Goal: Communication & Community: Share content

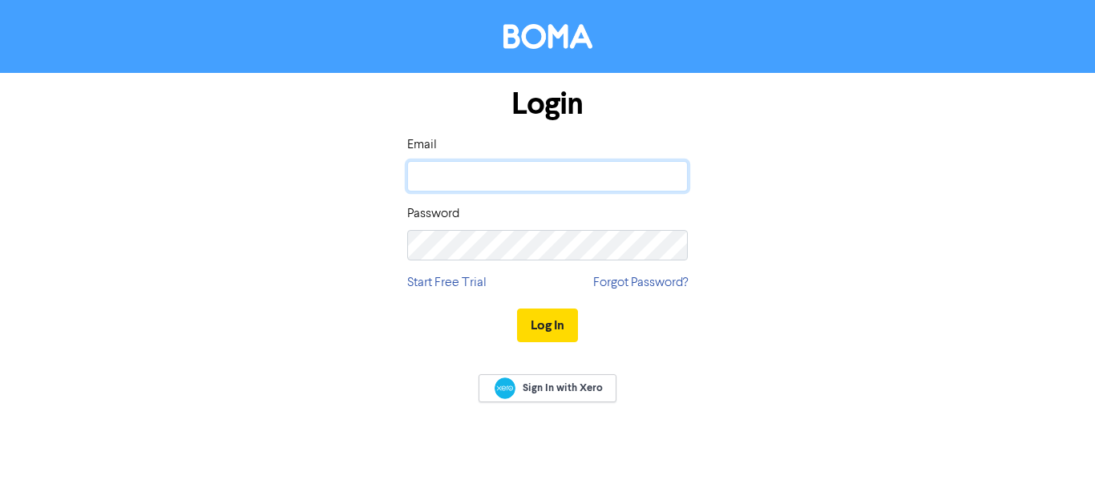
click at [572, 180] on input "email" at bounding box center [547, 176] width 281 height 30
type input "[EMAIL_ADDRESS][DOMAIN_NAME]"
click at [569, 325] on button "Log In" at bounding box center [547, 326] width 61 height 34
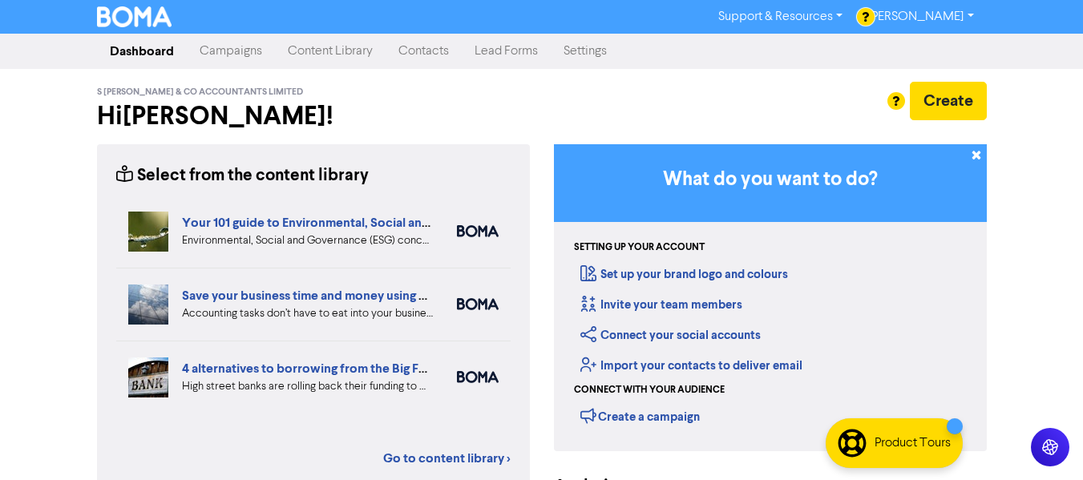
click at [227, 49] on link "Campaigns" at bounding box center [231, 51] width 88 height 32
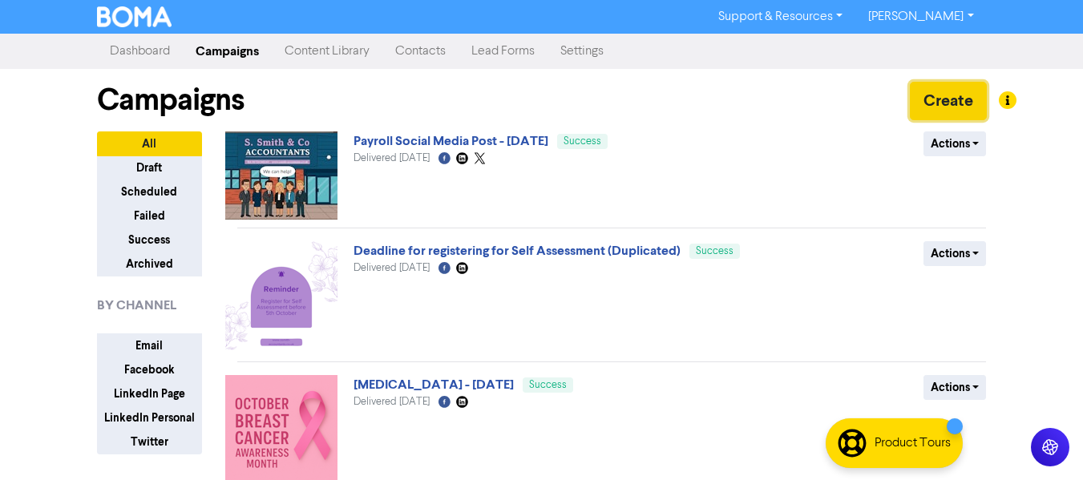
click at [965, 110] on button "Create" at bounding box center [948, 101] width 77 height 38
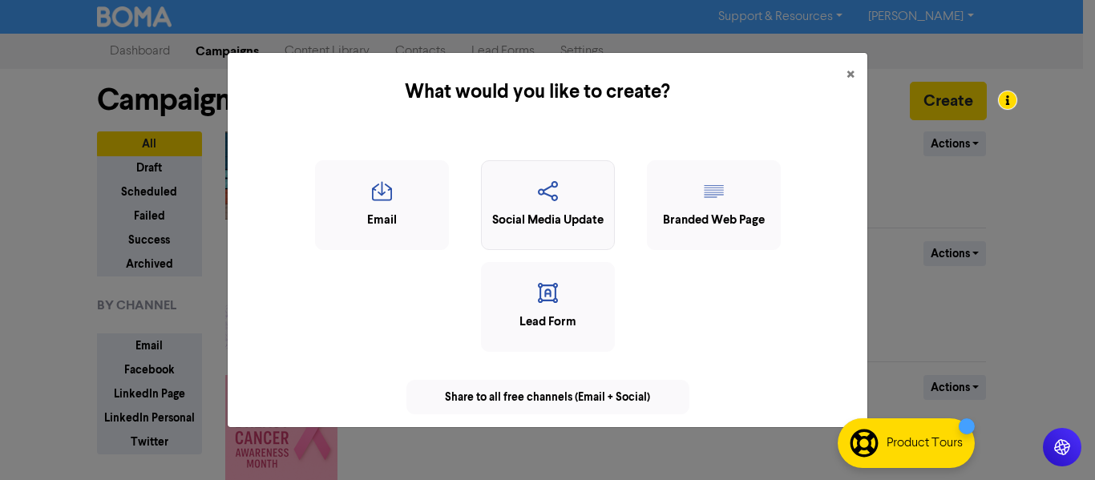
click at [530, 199] on icon "button" at bounding box center [548, 196] width 116 height 30
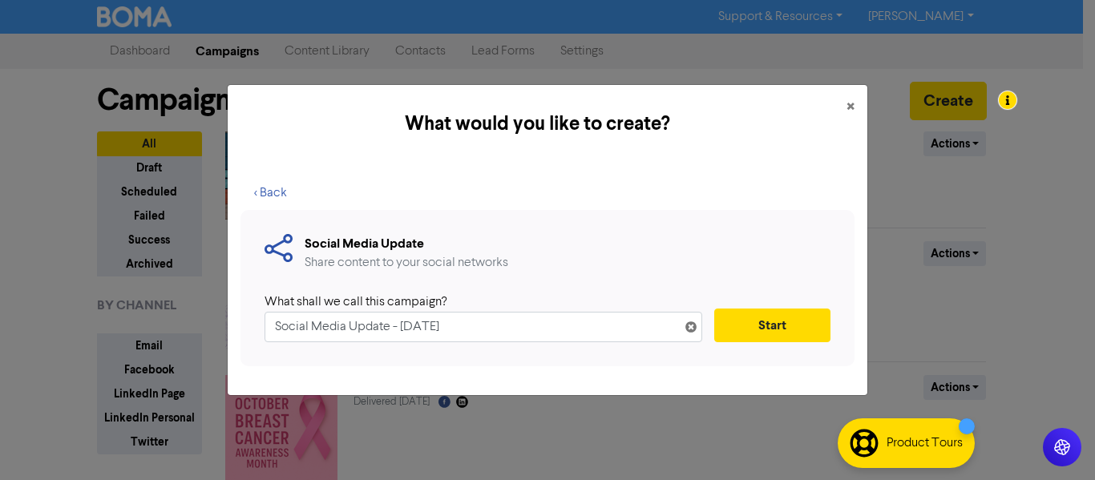
drag, startPoint x: 400, startPoint y: 328, endPoint x: 262, endPoint y: 326, distance: 137.9
click at [262, 326] on div "Social Media Update Share content to your social networks What shall we call th…" at bounding box center [547, 288] width 614 height 156
type input "Social Media Post [DATE]"
click at [741, 320] on button "Start" at bounding box center [772, 326] width 116 height 34
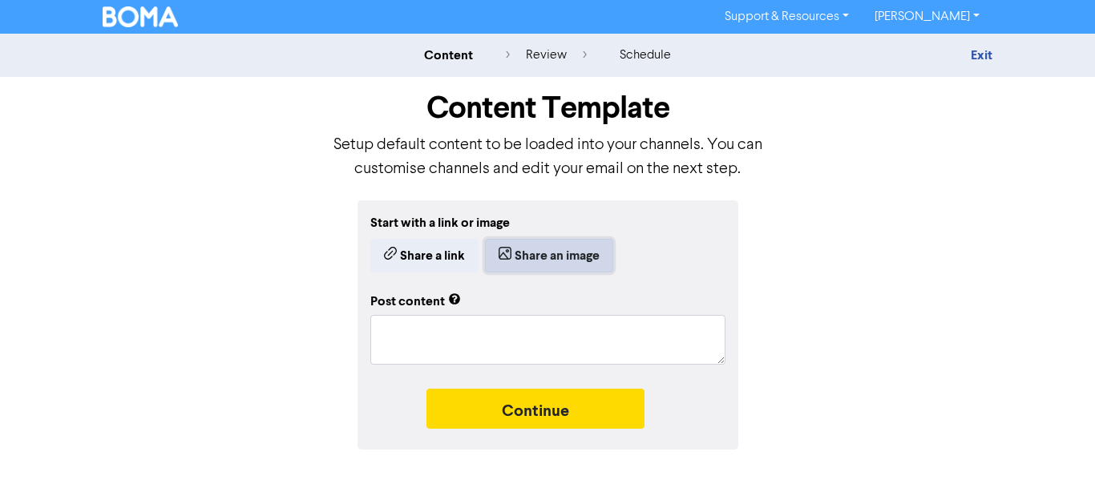
click at [517, 256] on button "Share an image" at bounding box center [549, 256] width 128 height 34
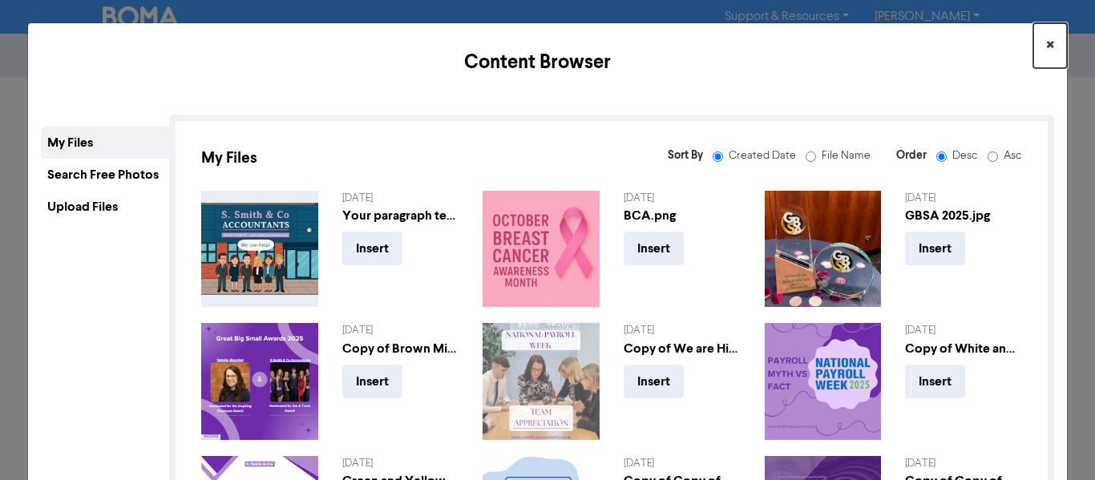
click at [1043, 51] on button "×" at bounding box center [1050, 45] width 34 height 45
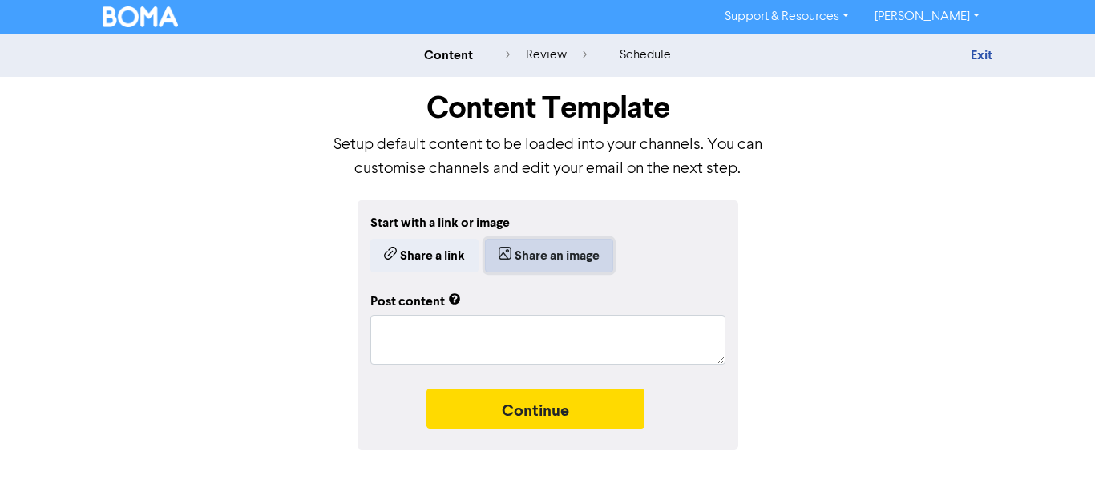
click at [538, 265] on button "Share an image" at bounding box center [549, 256] width 128 height 34
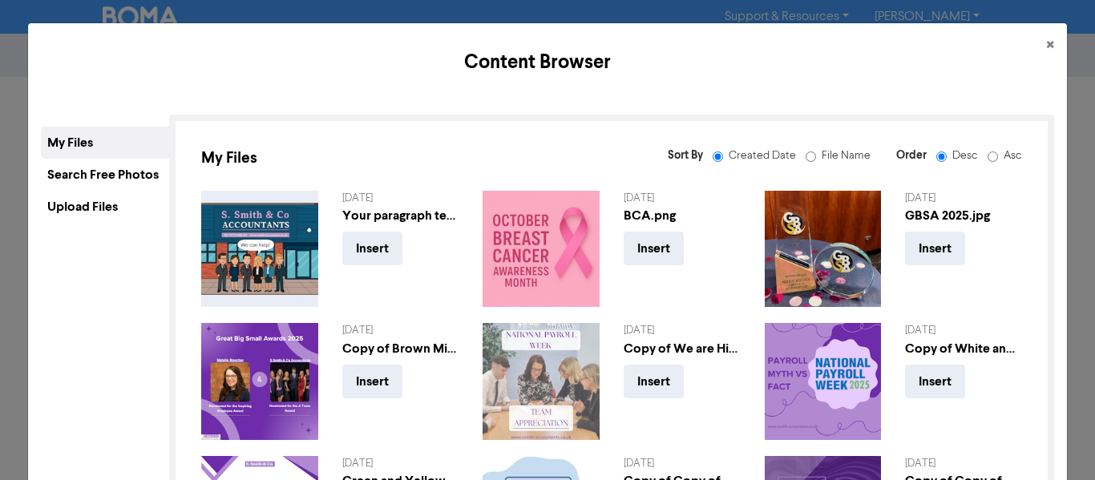
click at [124, 204] on div "Upload Files" at bounding box center [105, 207] width 128 height 32
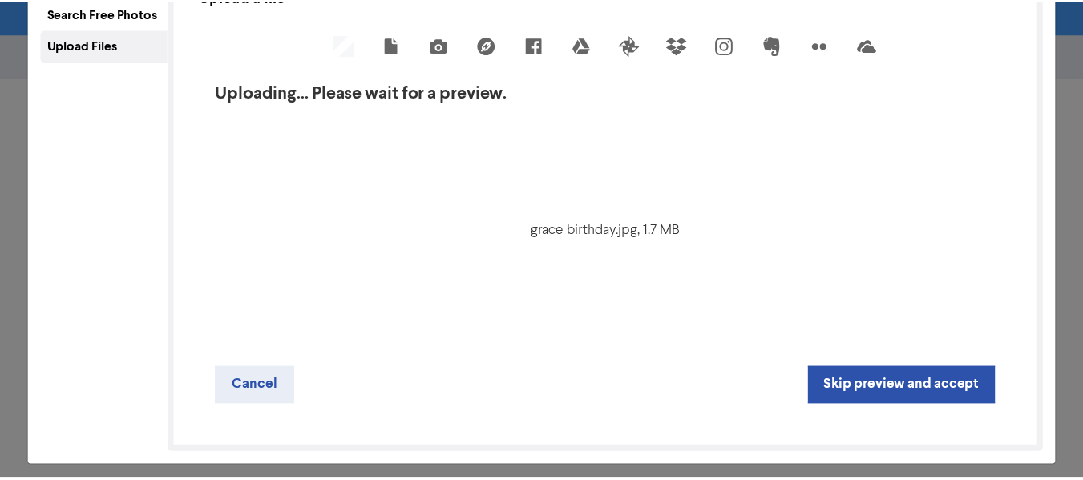
scroll to position [172, 0]
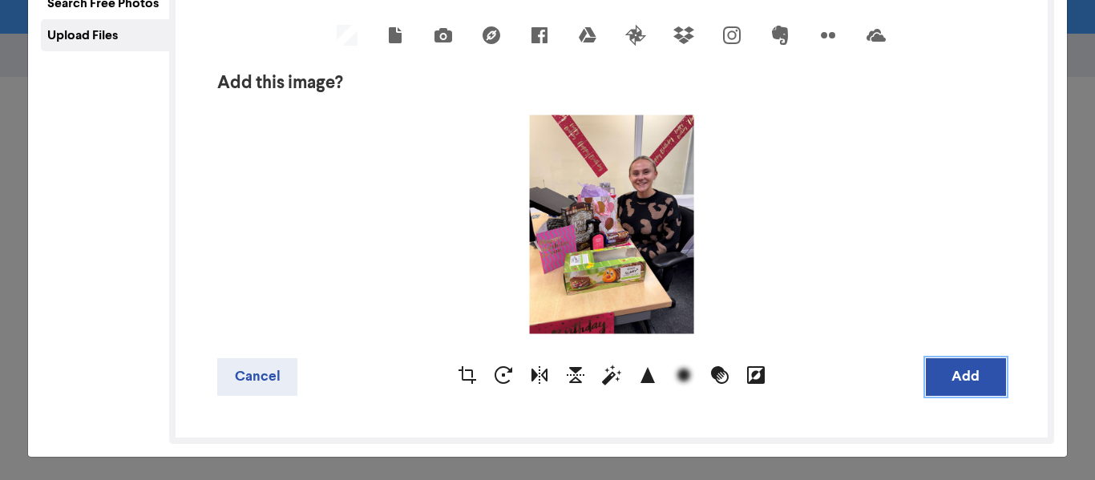
click at [936, 378] on button "Add" at bounding box center [966, 377] width 80 height 38
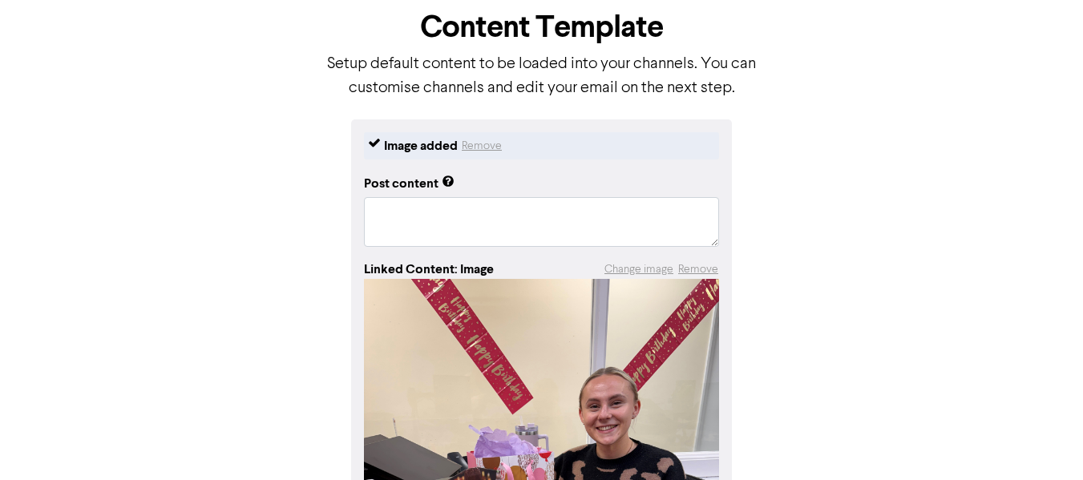
scroll to position [80, 0]
click at [433, 215] on textarea at bounding box center [541, 223] width 355 height 50
paste textarea "Happy Birthday, [PERSON_NAME]! 🥳 The S [PERSON_NAME] & Co team would like to wi…"
type textarea "x"
type textarea "Happy Birthday, [PERSON_NAME]! 🥳 The S [PERSON_NAME] & Co team would like to wi…"
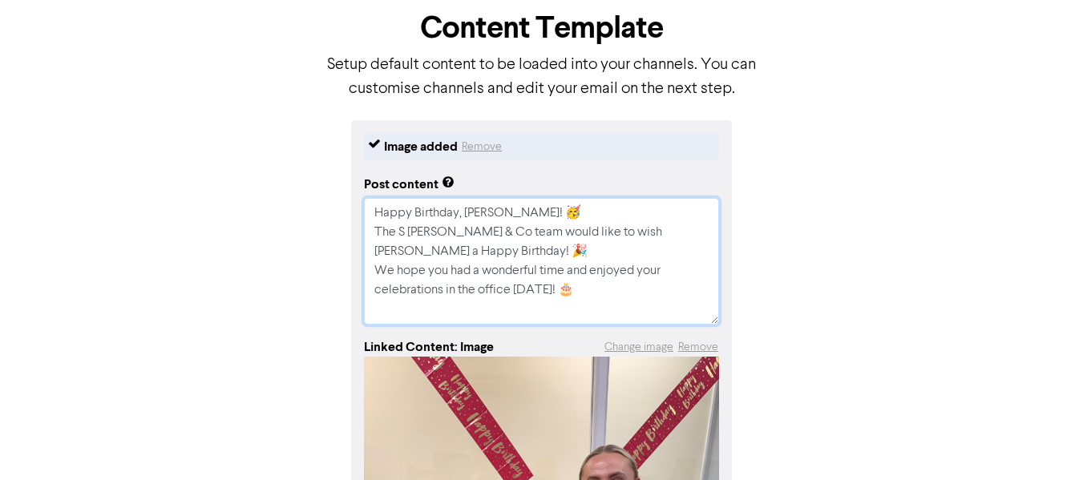
click at [547, 210] on textarea "Happy Birthday, [PERSON_NAME]! 🥳 The S [PERSON_NAME] & Co team would like to wi…" at bounding box center [541, 261] width 355 height 127
click at [597, 307] on textarea "Happy Birthday, [PERSON_NAME]! 🥳 The S [PERSON_NAME] & Co team would like to wi…" at bounding box center [541, 261] width 355 height 127
type textarea "x"
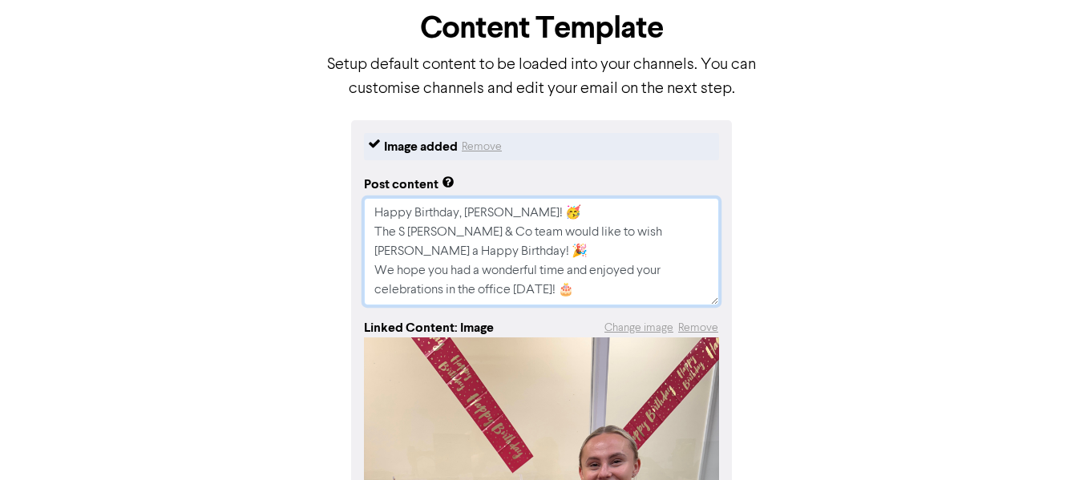
type textarea "Happy Birthday, [PERSON_NAME]! 🥳 The S [PERSON_NAME] & Co team would like to wi…"
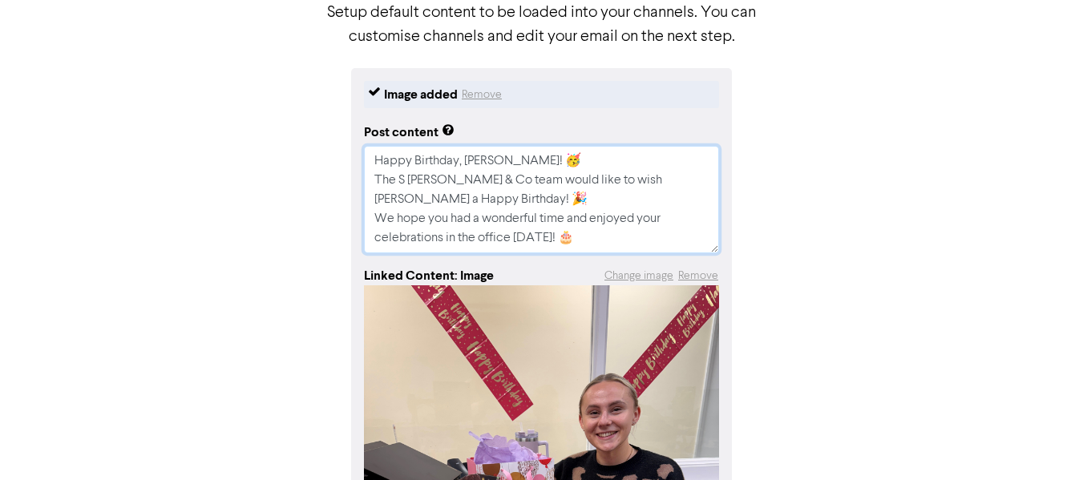
scroll to position [160, 0]
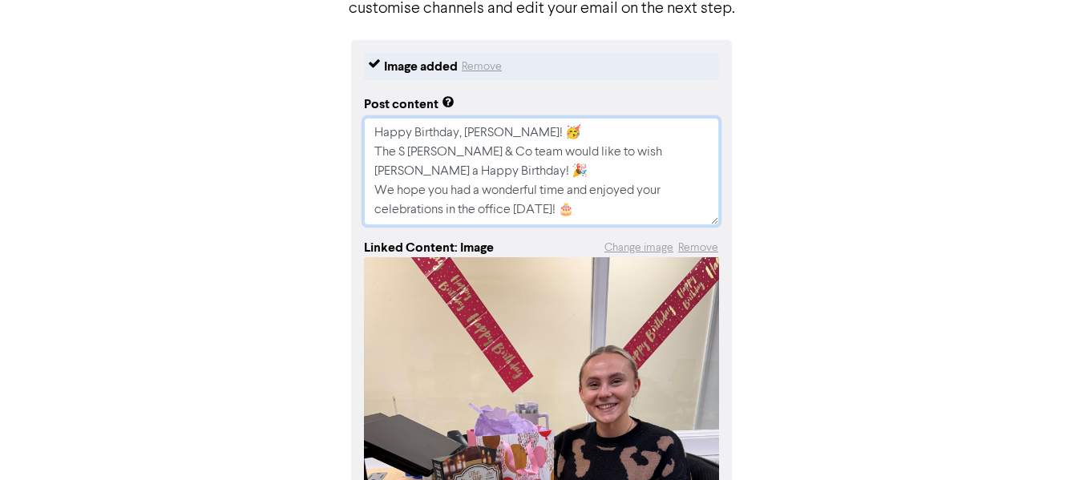
click at [418, 175] on textarea "Happy Birthday, [PERSON_NAME]! 🥳 The S [PERSON_NAME] & Co team would like to wi…" at bounding box center [541, 171] width 355 height 107
type textarea "x"
type textarea "Happy Birthday, [PERSON_NAME]! 🥳 The S [PERSON_NAME] & Co team would like to wi…"
type textarea "x"
type textarea "Happy Birthday, [PERSON_NAME]! 🥳 The S [PERSON_NAME] & Co team would like to wi…"
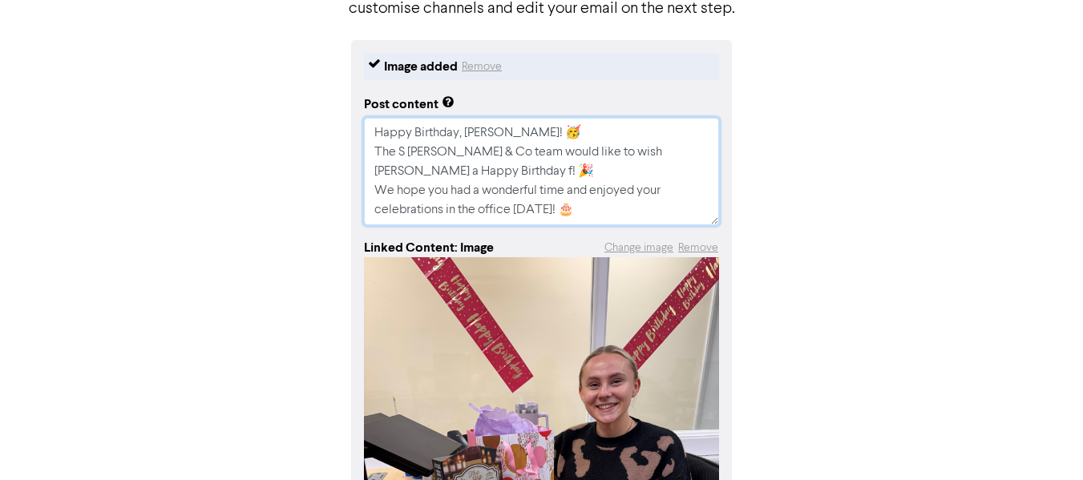
type textarea "x"
type textarea "Happy Birthday, [PERSON_NAME]! 🥳 The S [PERSON_NAME] & Co team would like to wi…"
type textarea "x"
type textarea "Happy Birthday, [PERSON_NAME]! 🥳 The S [PERSON_NAME] & Co team would like to wi…"
type textarea "x"
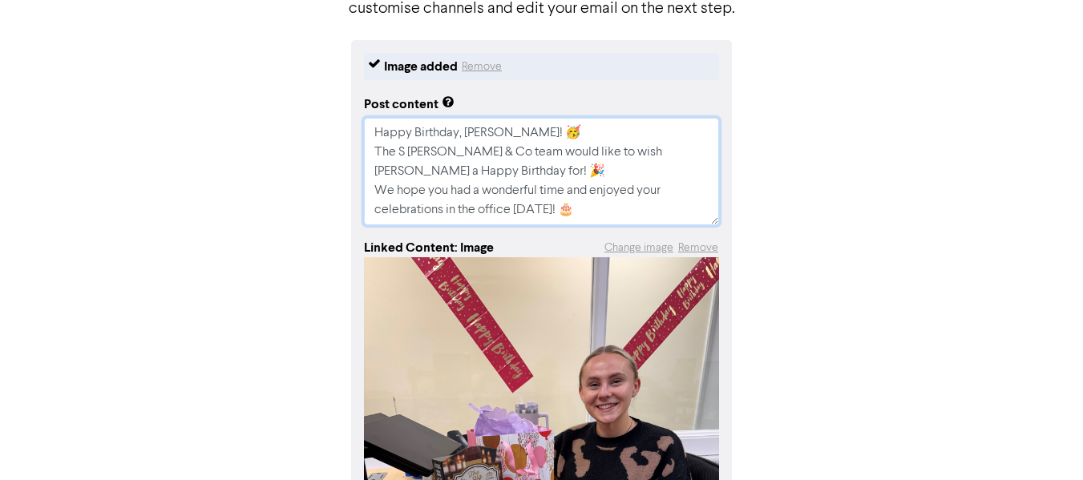
type textarea "Happy Birthday, [PERSON_NAME]! 🥳 The S [PERSON_NAME] & Co team would like to wi…"
type textarea "x"
type textarea "Happy Birthday, [PERSON_NAME]! 🥳 The S [PERSON_NAME] & Co team would like to wi…"
type textarea "x"
type textarea "Happy Birthday, [PERSON_NAME]! 🥳 The S [PERSON_NAME] & Co team would like to wi…"
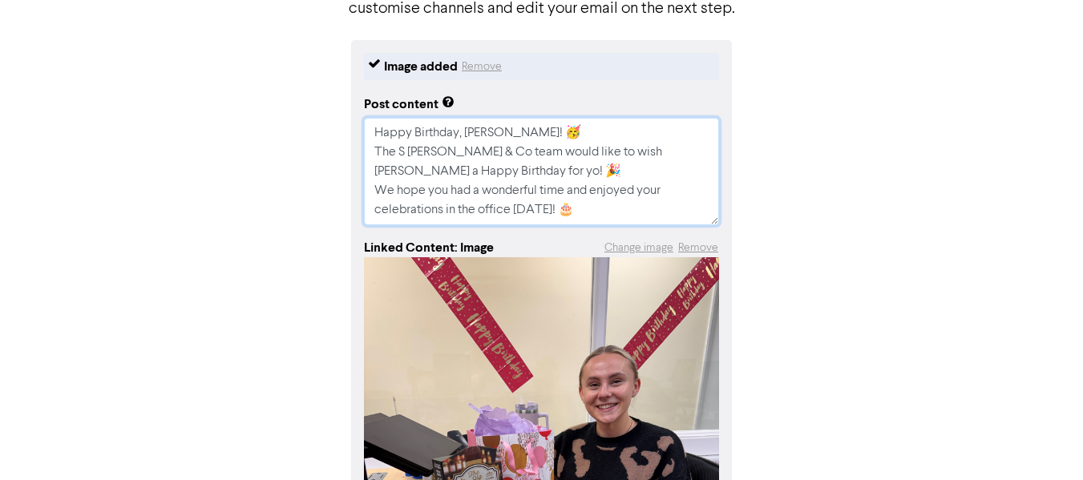
type textarea "x"
type textarea "Happy Birthday, [PERSON_NAME]! 🥳 The S [PERSON_NAME] & Co team would like to wi…"
type textarea "x"
type textarea "Happy Birthday, [PERSON_NAME]! 🥳 The S [PERSON_NAME] & Co team would like to wi…"
type textarea "x"
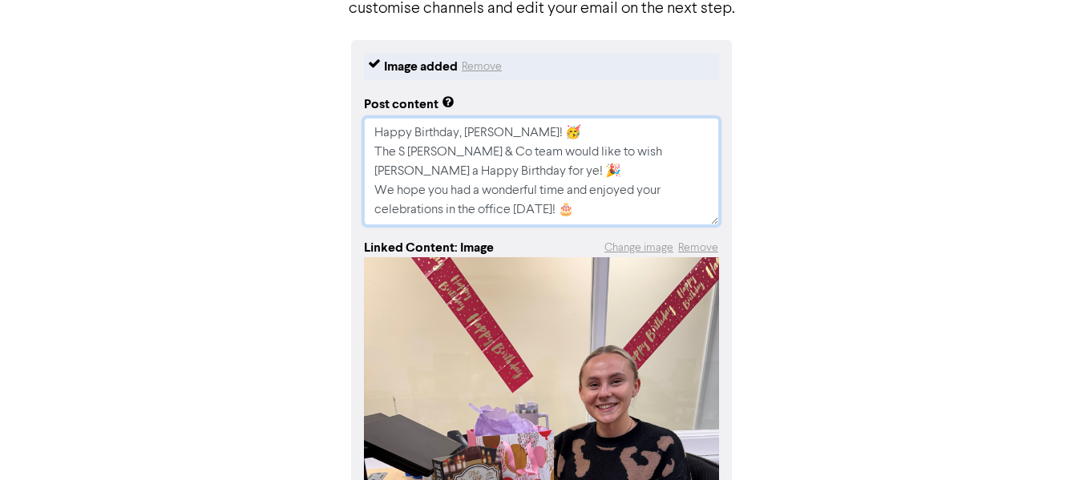
type textarea "Happy Birthday, [PERSON_NAME]! 🥳 The S [PERSON_NAME] & Co team would like to wi…"
type textarea "x"
type textarea "Happy Birthday, [PERSON_NAME]! 🥳 The S [PERSON_NAME] & Co team would like to wi…"
type textarea "x"
type textarea "Happy Birthday, [PERSON_NAME]! 🥳 The S [PERSON_NAME] & Co team would like to wi…"
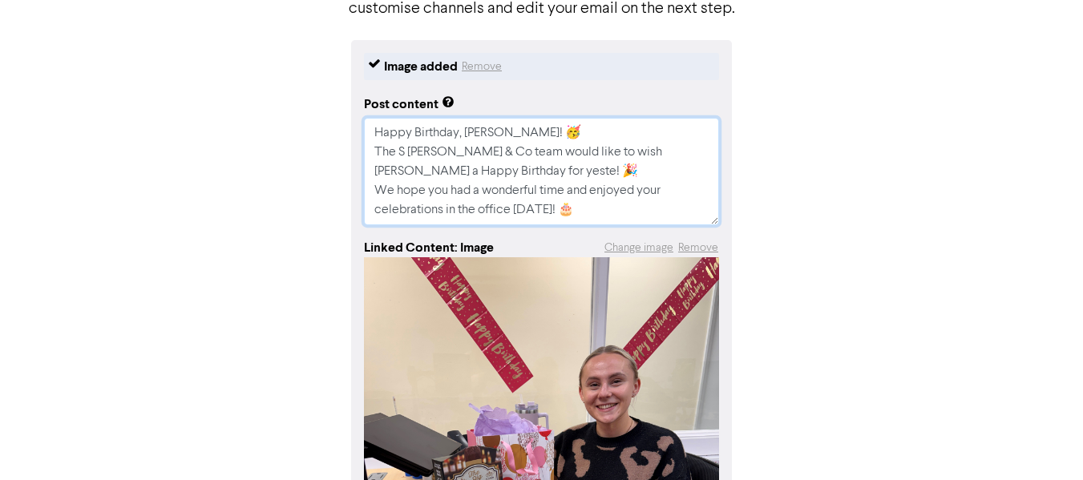
type textarea "x"
type textarea "Happy Birthday, [PERSON_NAME]! 🥳 The S [PERSON_NAME] & Co team would like to wi…"
type textarea "x"
type textarea "Happy Birthday, [PERSON_NAME]! 🥳 The S [PERSON_NAME] & Co team would like to wi…"
type textarea "x"
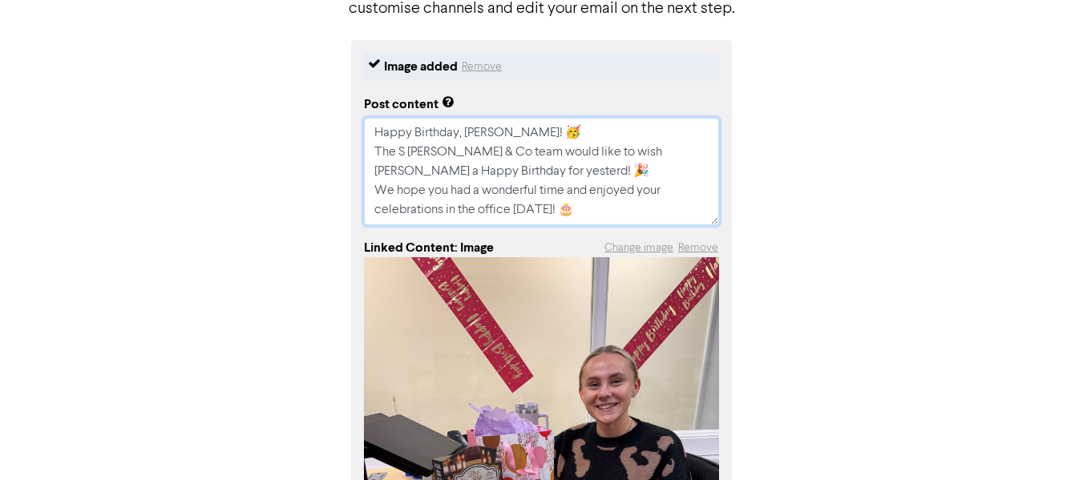
type textarea "Happy Birthday, [PERSON_NAME]! 🥳 The S [PERSON_NAME] & Co team would like to wi…"
type textarea "x"
type textarea "Happy Birthday, [PERSON_NAME]! 🥳 The S [PERSON_NAME] & Co team would like to wi…"
click at [636, 192] on textarea "Happy Birthday, [PERSON_NAME]! 🥳 The S [PERSON_NAME] & Co team would like to wi…" at bounding box center [541, 171] width 355 height 107
type textarea "x"
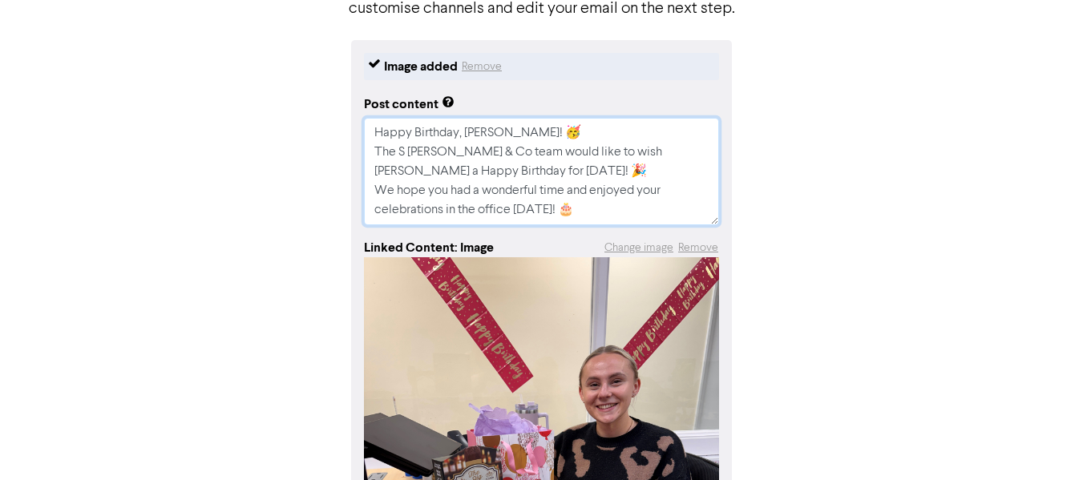
type textarea "Happy Birthday, [PERSON_NAME]! 🥳 The S [PERSON_NAME] & Co team would like to wi…"
type textarea "x"
type textarea "Happy Birthday, [PERSON_NAME]! 🥳 The S [PERSON_NAME] & Co team would like to wi…"
type textarea "x"
type textarea "Happy Birthday, [PERSON_NAME]! 🥳 The S [PERSON_NAME] & Co team would like to wi…"
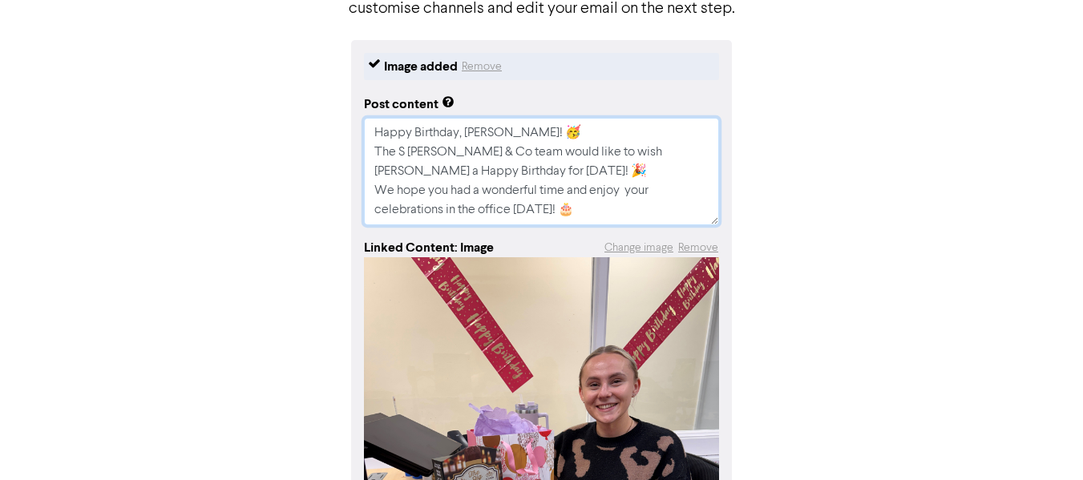
type textarea "x"
type textarea "Happy Birthday, [PERSON_NAME]! 🥳 The S [PERSON_NAME] & Co team would like to wi…"
type textarea "x"
type textarea "Happy Birthday, [PERSON_NAME]! 🥳 The S [PERSON_NAME] & Co team would like to wi…"
type textarea "x"
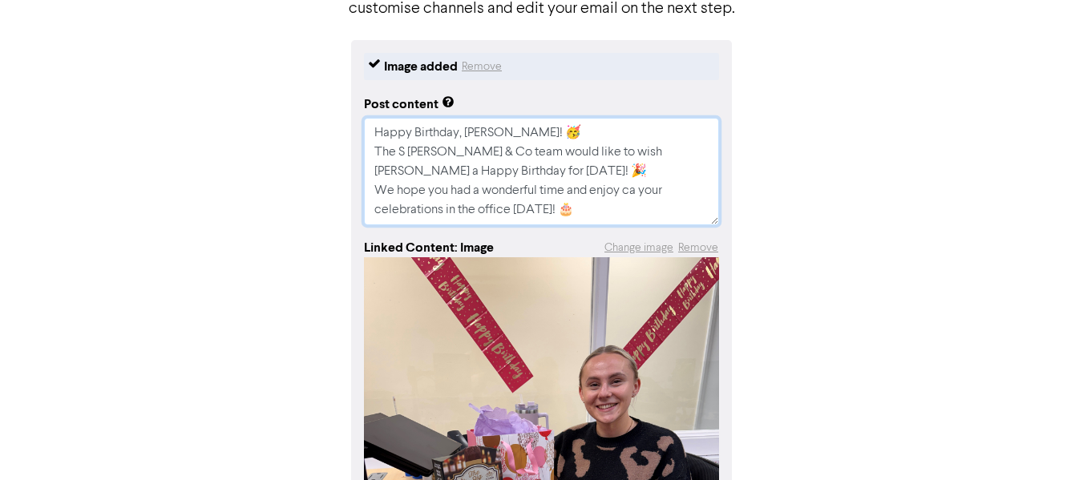
type textarea "Happy Birthday, [PERSON_NAME]! 🥳 The S [PERSON_NAME] & Co team would like to wi…"
type textarea "x"
type textarea "Happy Birthday, [PERSON_NAME]! 🥳 The S [PERSON_NAME] & Co team would like to wi…"
type textarea "x"
type textarea "Happy Birthday, [PERSON_NAME]! 🥳 The S [PERSON_NAME] & Co team would like to wi…"
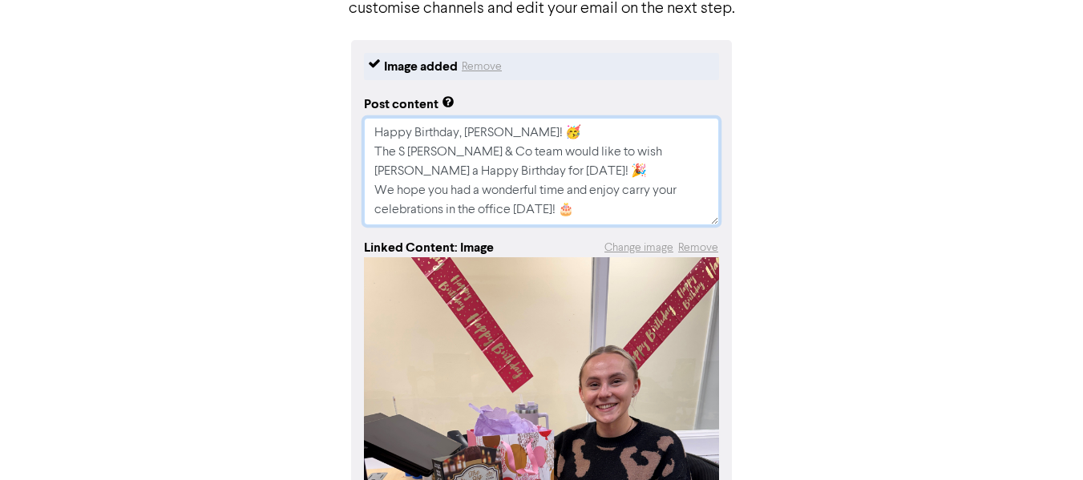
type textarea "x"
type textarea "Happy Birthday, [PERSON_NAME]! 🥳 The S [PERSON_NAME] & Co team would like to wi…"
type textarea "x"
type textarea "Happy Birthday, [PERSON_NAME]! 🥳 The S [PERSON_NAME] & Co team would like to wi…"
type textarea "x"
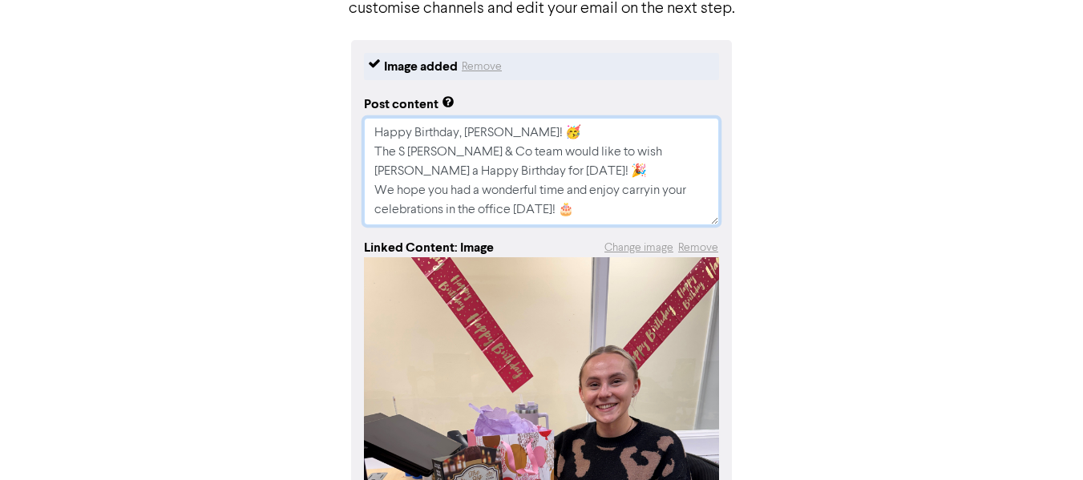
type textarea "Happy Birthday, [PERSON_NAME]! 🥳 The S [PERSON_NAME] & Co team would like to wi…"
type textarea "x"
type textarea "Happy Birthday, [PERSON_NAME]! 🥳 The S [PERSON_NAME] & Co team would like to wi…"
type textarea "x"
type textarea "Happy Birthday, [PERSON_NAME]! 🥳 The S [PERSON_NAME] & Co team would like to wi…"
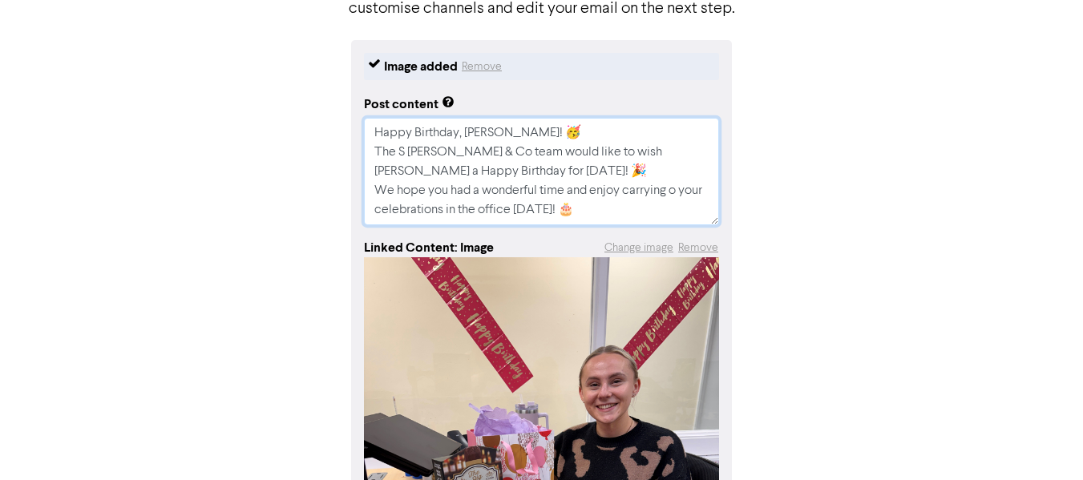
type textarea "x"
type textarea "Happy Birthday, [PERSON_NAME]! 🥳 The S [PERSON_NAME] & Co team would like to wi…"
type textarea "x"
type textarea "Happy Birthday, [PERSON_NAME]! 🥳 The S [PERSON_NAME] & Co team would like to wi…"
type textarea "x"
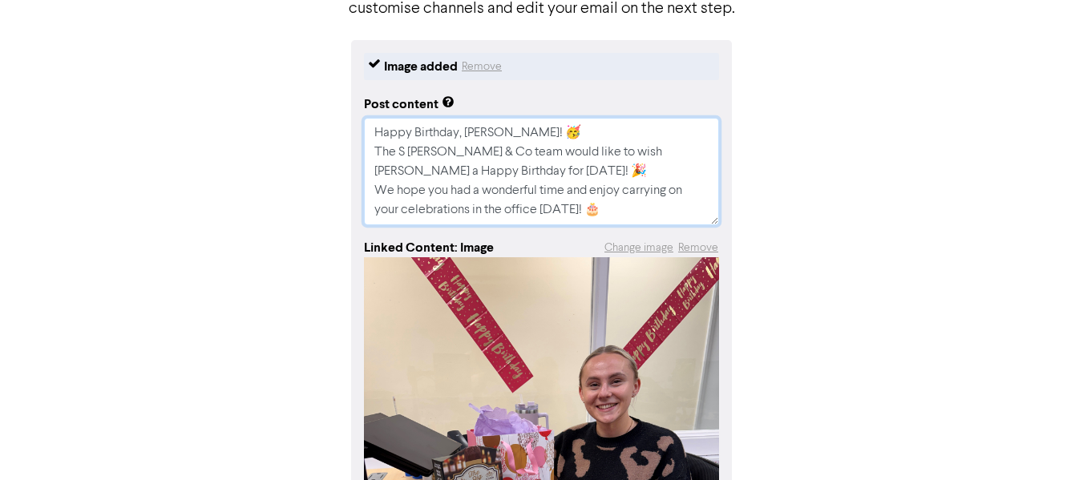
type textarea "Happy Birthday, [PERSON_NAME]! 🥳 The S [PERSON_NAME] & Co team would like to wi…"
type textarea "x"
type textarea "Happy Birthday, [PERSON_NAME]! 🥳 The S [PERSON_NAME] & Co team would like to wi…"
type textarea "x"
type textarea "Happy Birthday, [PERSON_NAME]! 🥳 The S [PERSON_NAME] & Co team would like to wi…"
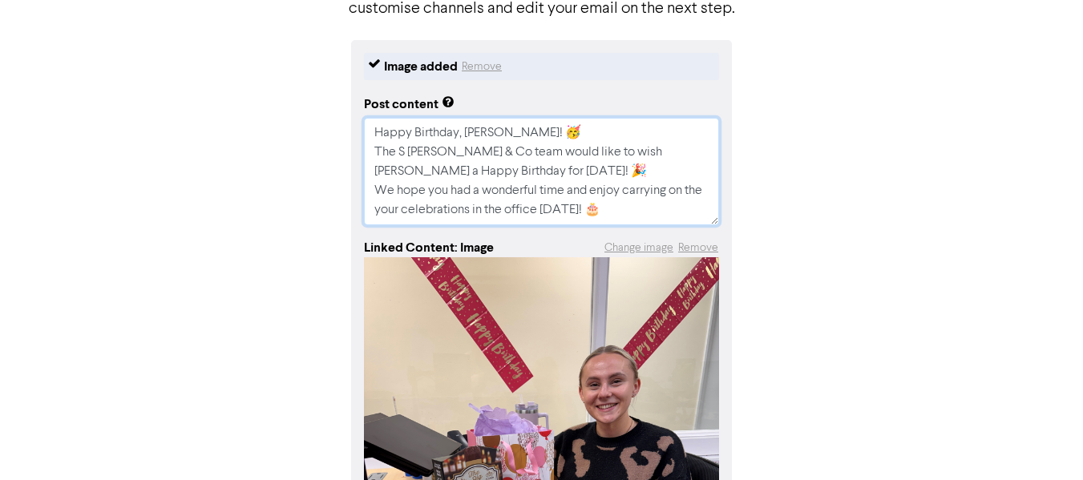
type textarea "x"
type textarea "Happy Birthday, [PERSON_NAME]! 🥳 The S [PERSON_NAME] & Co team would like to wi…"
type textarea "x"
type textarea "Happy Birthday, [PERSON_NAME]! 🥳 The S [PERSON_NAME] & Co team would like to wi…"
type textarea "x"
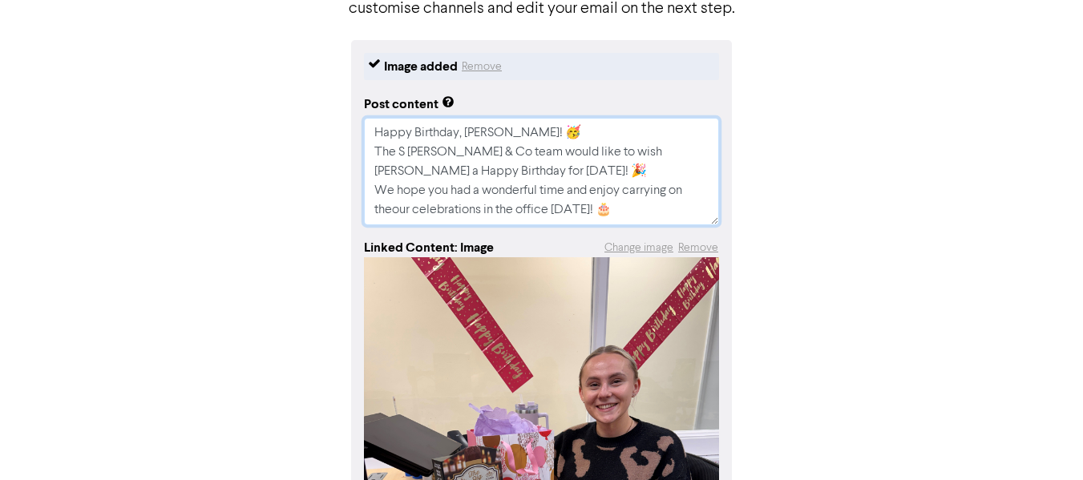
type textarea "Happy Birthday, [PERSON_NAME]! 🥳 The S [PERSON_NAME] & Co team would like to wi…"
type textarea "x"
type textarea "Happy Birthday, [PERSON_NAME]! 🥳 The S [PERSON_NAME] & Co team would like to wi…"
type textarea "x"
type textarea "Happy Birthday, [PERSON_NAME]! 🥳 The S [PERSON_NAME] & Co team would like to wi…"
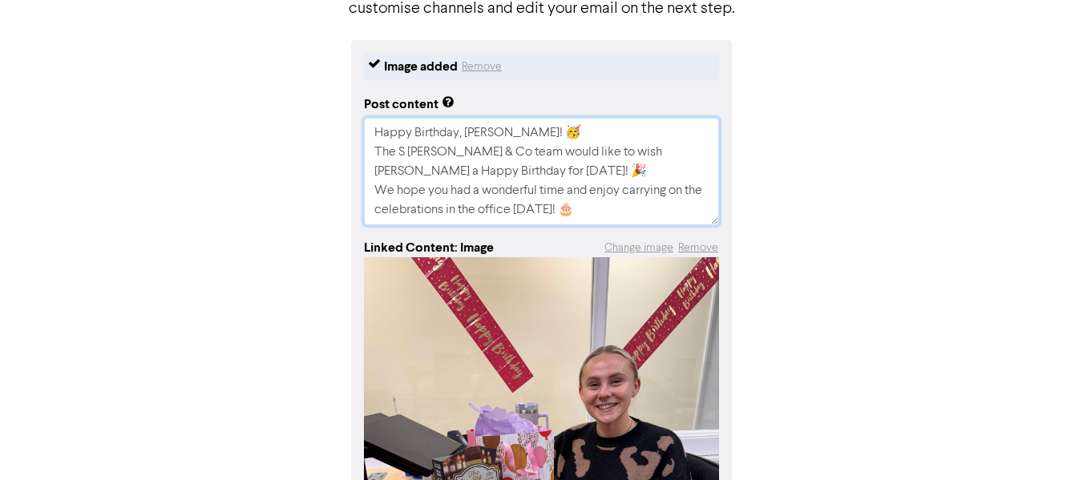
click at [577, 122] on textarea "Happy Birthday, [PERSON_NAME]! 🥳 The S [PERSON_NAME] & Co team would like to wi…" at bounding box center [541, 171] width 355 height 107
type textarea "x"
type textarea "Happy Birthday, [PERSON_NAME]! 🥳 The S [PERSON_NAME] & Co team would like to wi…"
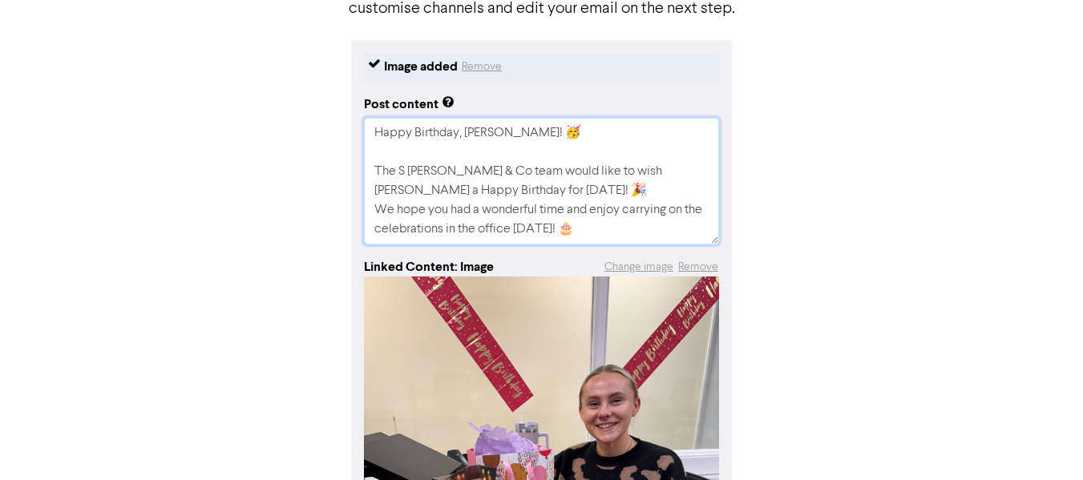
click at [542, 193] on textarea "Happy Birthday, [PERSON_NAME]! 🥳 The S [PERSON_NAME] & Co team would like to wi…" at bounding box center [541, 181] width 355 height 127
type textarea "x"
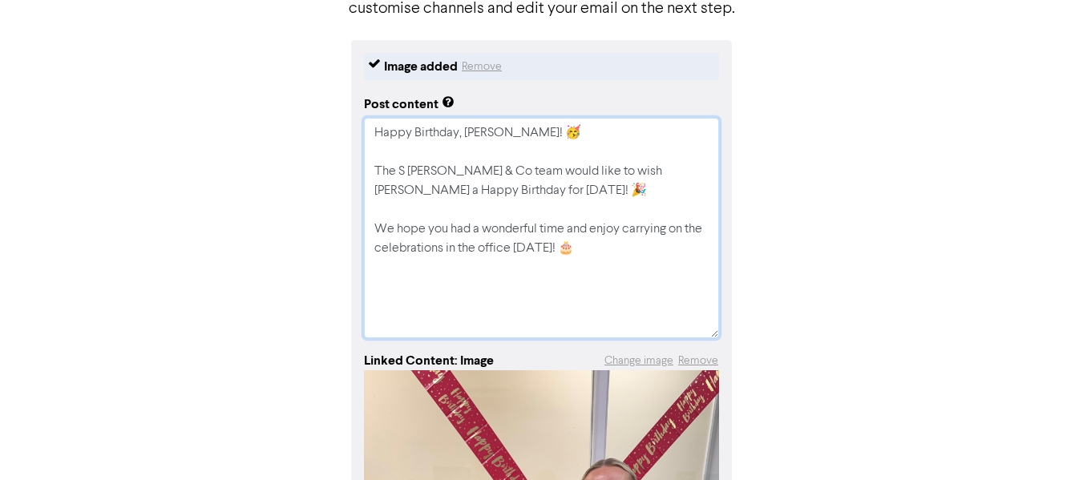
drag, startPoint x: 714, startPoint y: 235, endPoint x: 730, endPoint y: 348, distance: 114.2
click at [730, 348] on div "Image added Remove Post content Happy Birthday, [PERSON_NAME]! 🥳 The S [PERSON_…" at bounding box center [541, 484] width 381 height 889
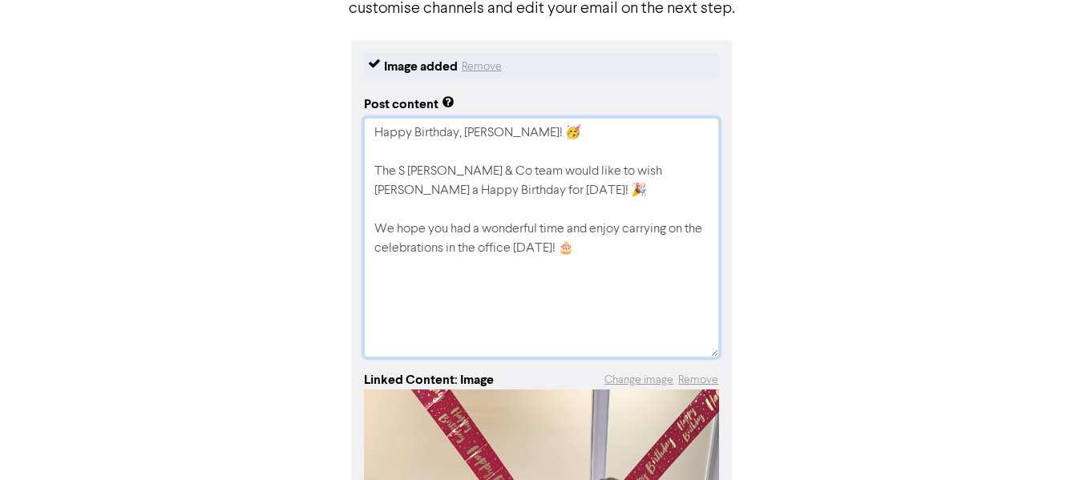
click at [521, 191] on textarea "Happy Birthday, [PERSON_NAME]! 🥳 The S [PERSON_NAME] & Co team would like to wi…" at bounding box center [541, 238] width 355 height 240
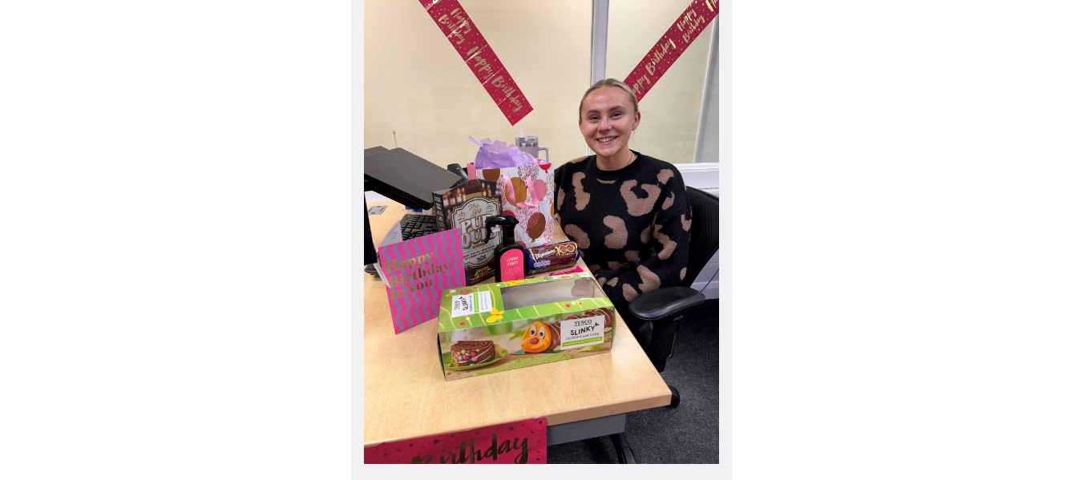
scroll to position [561, 0]
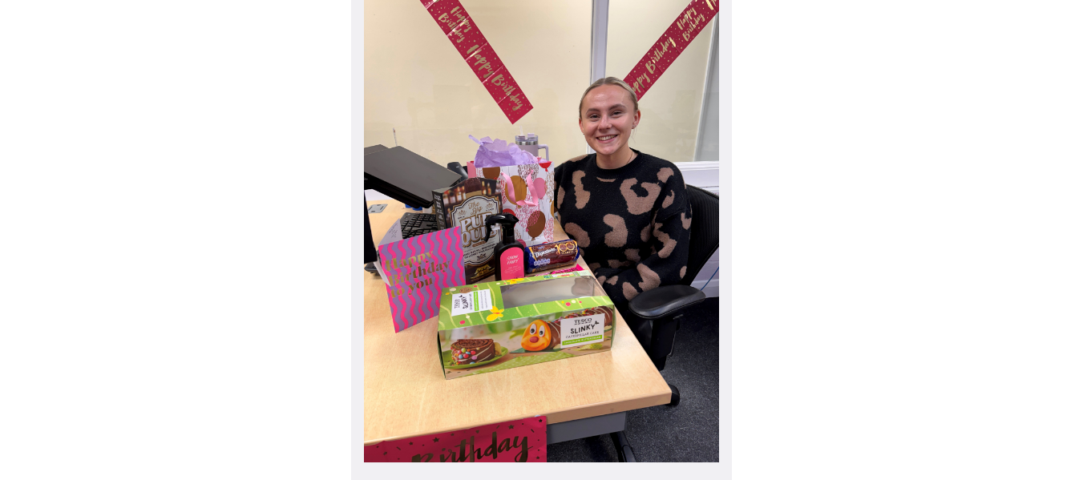
type textarea "Happy Birthday, [PERSON_NAME]! 🥳 The S [PERSON_NAME] & Co team would like to wi…"
drag, startPoint x: 744, startPoint y: 101, endPoint x: 738, endPoint y: 107, distance: 8.5
drag, startPoint x: 738, startPoint y: 107, endPoint x: 745, endPoint y: 83, distance: 25.1
click at [745, 84] on div "Image added Remove Post content Happy Birthday, [PERSON_NAME]! 🥳 The S [PERSON_…" at bounding box center [542, 93] width 914 height 908
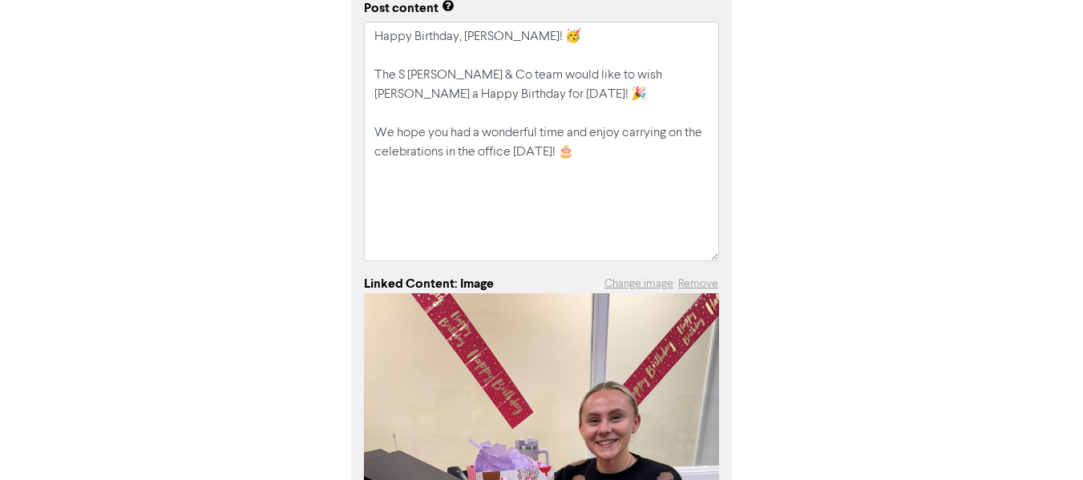
scroll to position [240, 0]
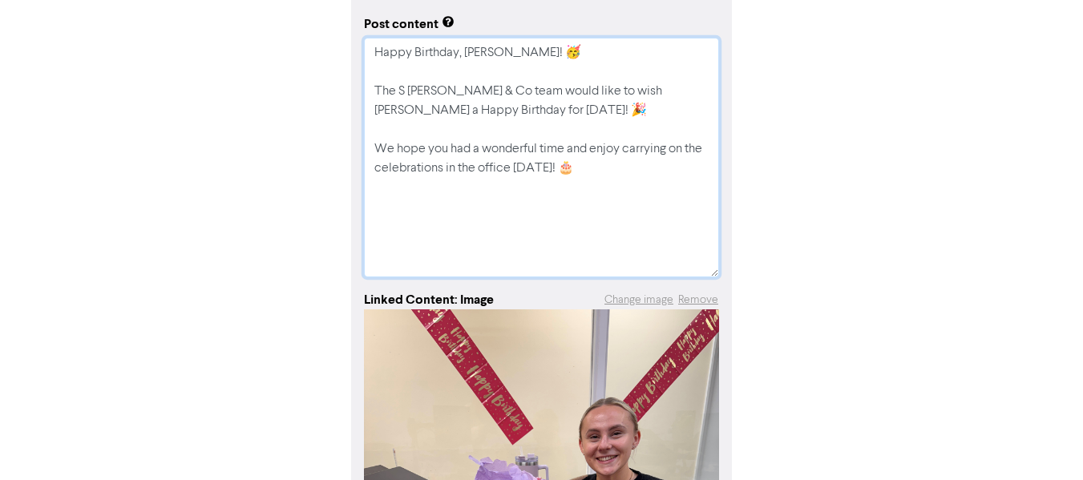
drag, startPoint x: 500, startPoint y: 47, endPoint x: 285, endPoint y: 55, distance: 215.0
click at [286, 62] on div "Image added Remove Post content Happy Birthday, [PERSON_NAME]! 🥳 The S [PERSON_…" at bounding box center [542, 414] width 914 height 908
type textarea "x"
type textarea "B 🥳 The S [PERSON_NAME] & Co team would like to wish [PERSON_NAME] a Happy Birt…"
type textarea "x"
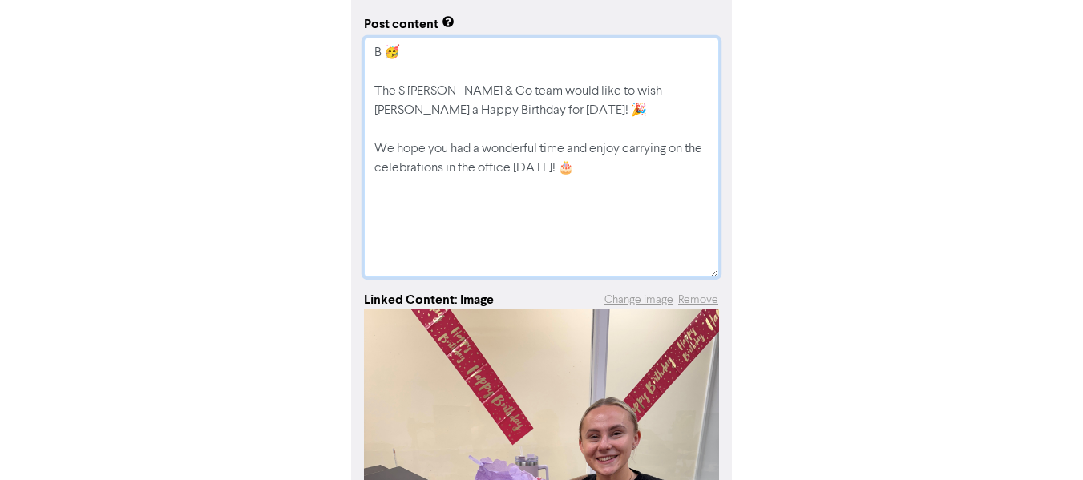
type textarea "Bi 🥳 The S [PERSON_NAME] & Co team would like to wish [PERSON_NAME] a Happy Bir…"
type textarea "x"
type textarea "Bir 🥳 The S [PERSON_NAME] & Co team would like to wish [PERSON_NAME] a Happy Bi…"
type textarea "x"
type textarea "Birt 🥳 The S [PERSON_NAME] & Co team would like to wish [PERSON_NAME] a Happy B…"
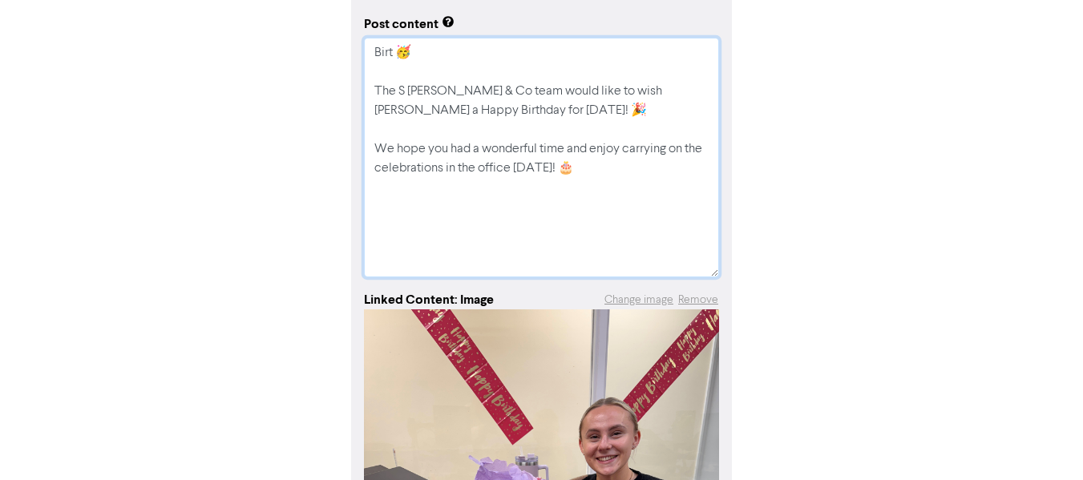
type textarea "x"
type textarea "Birth 🥳 The S [PERSON_NAME] & Co team would like to wish [PERSON_NAME] a Happy …"
type textarea "x"
type textarea "Birthd 🥳 The S [PERSON_NAME] & Co team would like to wish [PERSON_NAME] a Happy…"
type textarea "x"
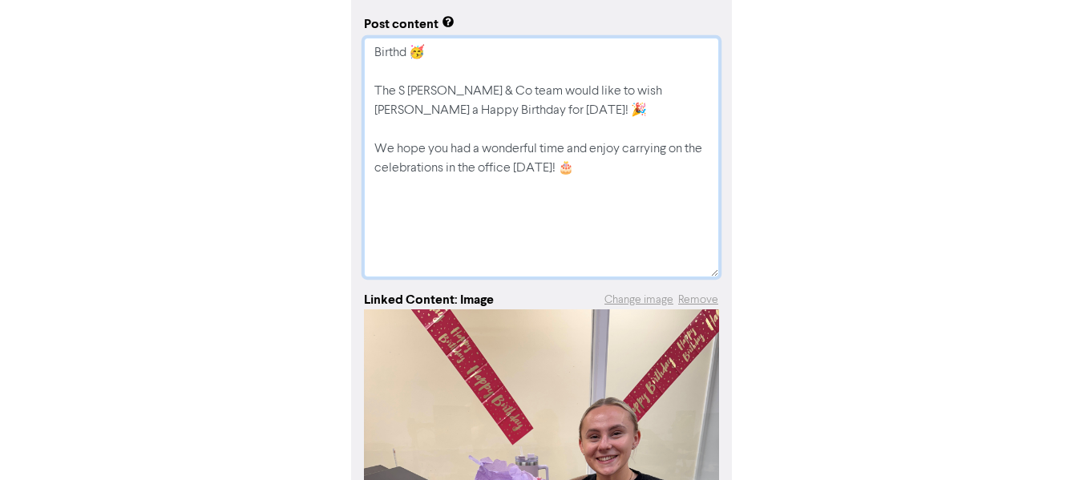
type textarea "Birthda 🥳 The S [PERSON_NAME] & Co team would like to wish [PERSON_NAME] a Happ…"
type textarea "x"
type textarea "Birthda 🥳 The S [PERSON_NAME] & Co team would like to wish [PERSON_NAME] a Happ…"
type textarea "x"
type textarea "Birthda A 🥳 The S [PERSON_NAME] & Co team would like to wish [PERSON_NAME] a Ha…"
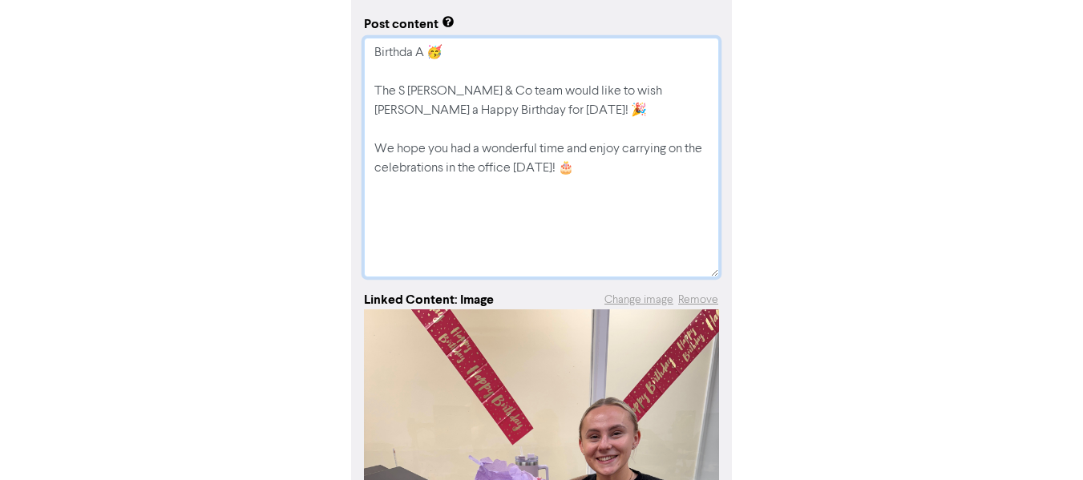
type textarea "x"
type textarea "Birthda Al 🥳 The S [PERSON_NAME] & Co team would like to wish [PERSON_NAME] a H…"
type textarea "x"
type textarea "Birthda Ale 🥳 The S [PERSON_NAME] & Co team would like to wish [PERSON_NAME] a …"
type textarea "x"
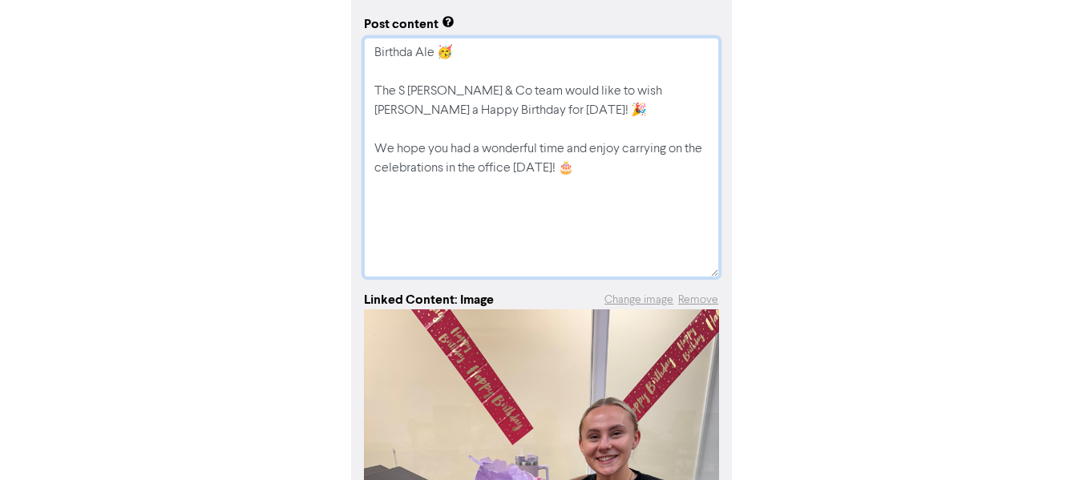
type textarea "Birthda Aler 🥳 The S [PERSON_NAME] & Co team would like to wish [PERSON_NAME] a…"
type textarea "x"
type textarea "Birthda Alert 🥳 The S [PERSON_NAME] & Co team would like to wish [PERSON_NAME] …"
type textarea "x"
type textarea "Birthda Alert! 🥳 The S [PERSON_NAME] & Co team would like to wish [PERSON_NAME]…"
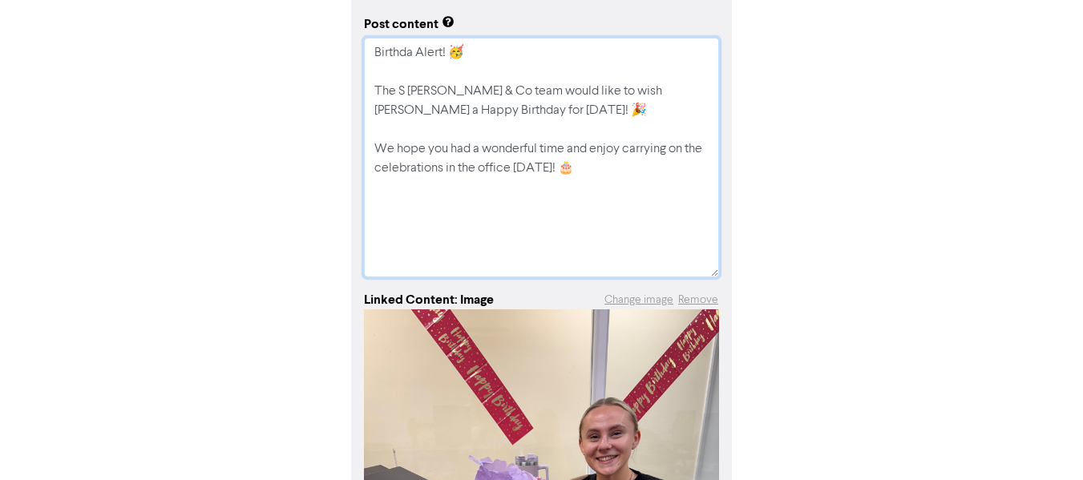
type textarea "x"
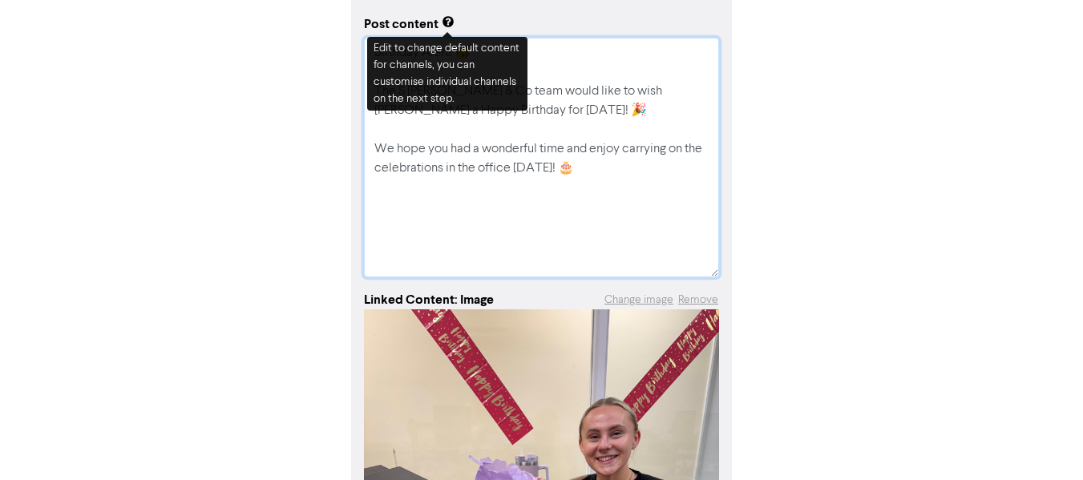
click at [534, 114] on textarea "Birthday Alert! 🥳 The S [PERSON_NAME] & Co team would like to wish [PERSON_NAME…" at bounding box center [541, 158] width 355 height 240
type textarea "Birthday Alert! 🥳 The S [PERSON_NAME] & Co team would like to wish [PERSON_NAME…"
click at [789, 220] on div "Image added Remove Post content Birthday Alert! 🥳 The S [PERSON_NAME] & Co team…" at bounding box center [542, 414] width 914 height 908
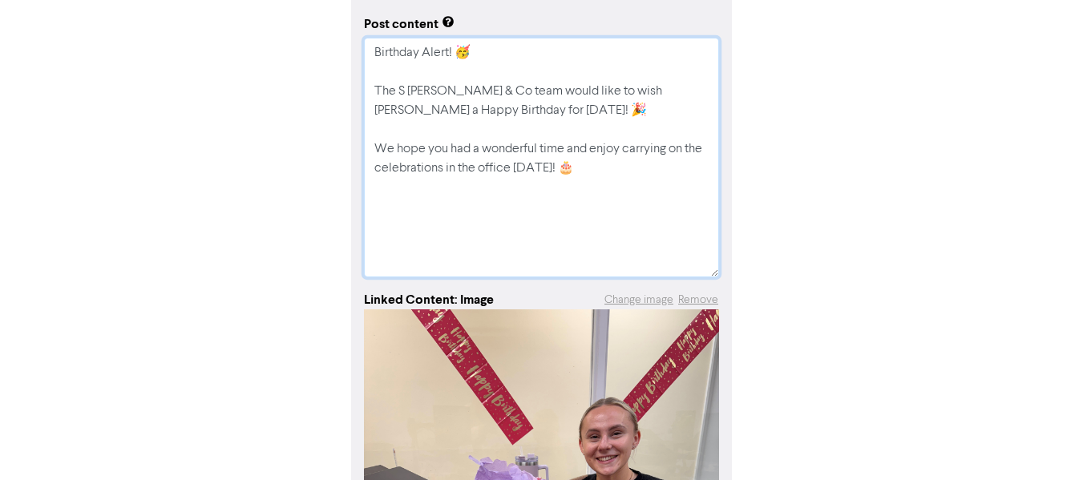
drag, startPoint x: 623, startPoint y: 188, endPoint x: 268, endPoint y: 30, distance: 388.9
click at [265, 25] on div "Image added Remove Post content Birthday Alert! 🥳 The S [PERSON_NAME] & Co team…" at bounding box center [542, 414] width 914 height 908
click at [576, 176] on textarea "Birthday Alert! 🥳 The S [PERSON_NAME] & Co team would like to wish [PERSON_NAME…" at bounding box center [541, 158] width 355 height 240
paste textarea "cake, laughter, and maybe a warm-up for the next pub quiz! 🍰🍺"
type textarea "x"
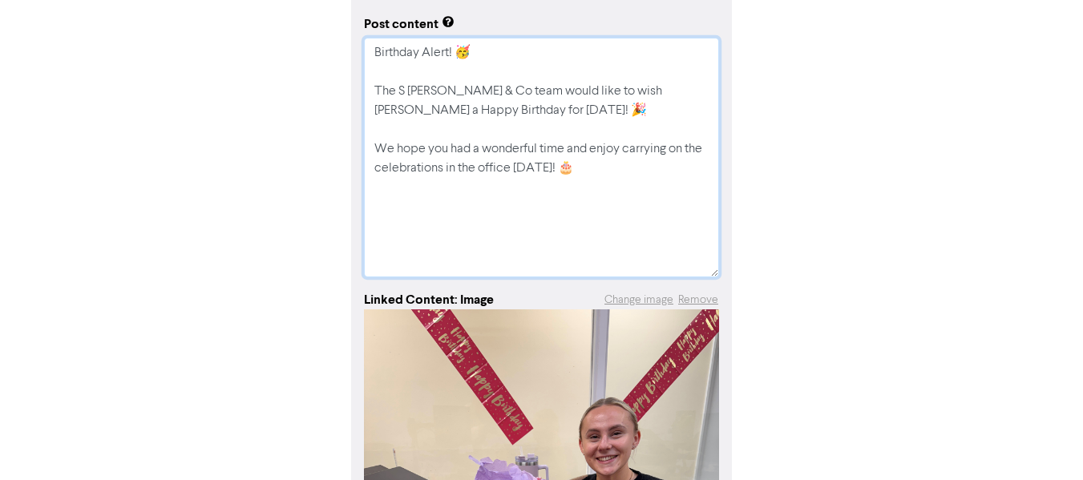
type textarea "Birthday Alert! 🥳 The S [PERSON_NAME] & Co team would like to wish [PERSON_NAME…"
click at [565, 168] on textarea "Birthday Alert! 🥳 The S [PERSON_NAME] & Co team would like to wish [PERSON_NAME…" at bounding box center [541, 158] width 355 height 240
type textarea "x"
type textarea "Birthday Alert! 🥳 The S [PERSON_NAME] & Co team would like to wish [PERSON_NAME…"
type textarea "x"
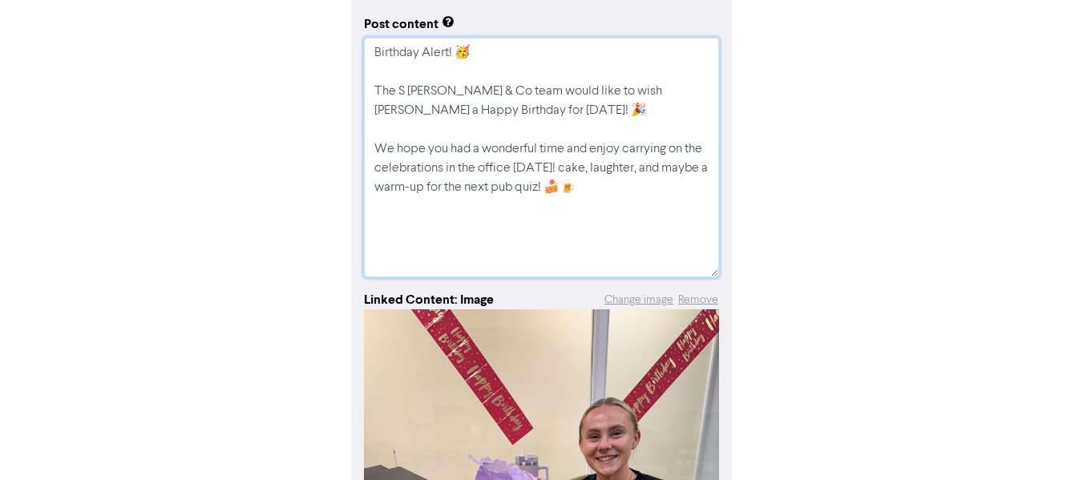
type textarea "Birthday Alert! 🥳 The S [PERSON_NAME] & Co team would like to wish [PERSON_NAME…"
type textarea "x"
type textarea "Birthday Alert! 🥳 The S [PERSON_NAME] & Co team would like to wish [PERSON_NAME…"
type textarea "x"
type textarea "Birthday Alert! 🥳 The S [PERSON_NAME] & Co team would like to wish [PERSON_NAME…"
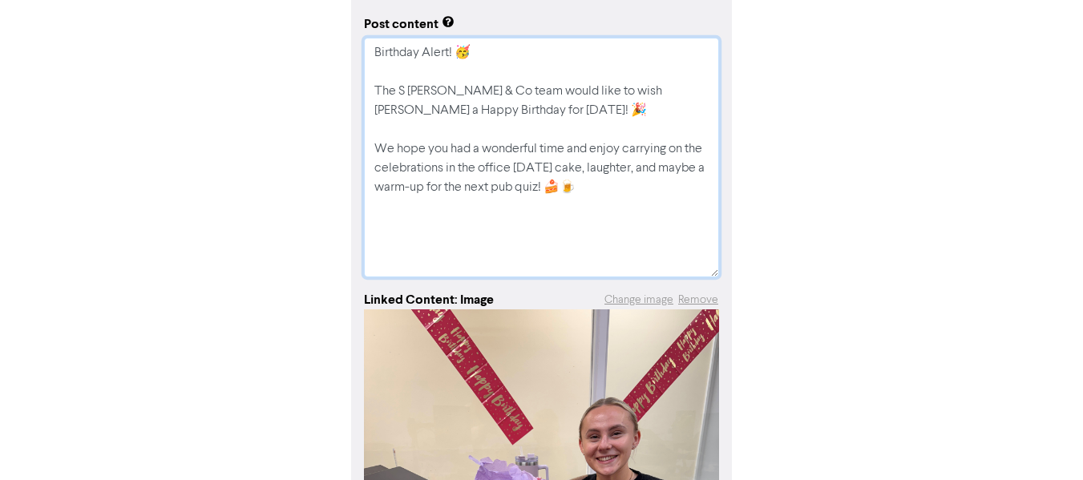
type textarea "x"
type textarea "Birthday Alert! 🥳 The S [PERSON_NAME] & Co team would like to wish [PERSON_NAME…"
type textarea "x"
type textarea "Birthday Alert! 🥳 The S [PERSON_NAME] & Co team would like to wish [PERSON_NAME…"
type textarea "x"
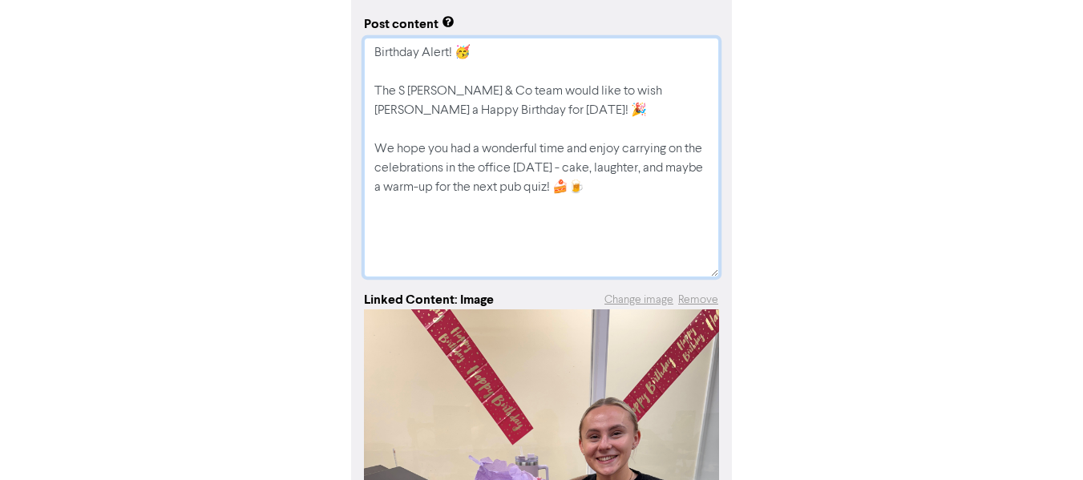
type textarea "Birthday Alert! 🥳 The S [PERSON_NAME] & Co team would like to wish [PERSON_NAME…"
type textarea "x"
type textarea "Birthday Alert! 🥳 The S [PERSON_NAME] & Co team would like to wish [PERSON_NAME…"
type textarea "x"
type textarea "Birthday Alert! 🥳 The S [PERSON_NAME] & Co team would like to wish [PERSON_NAME…"
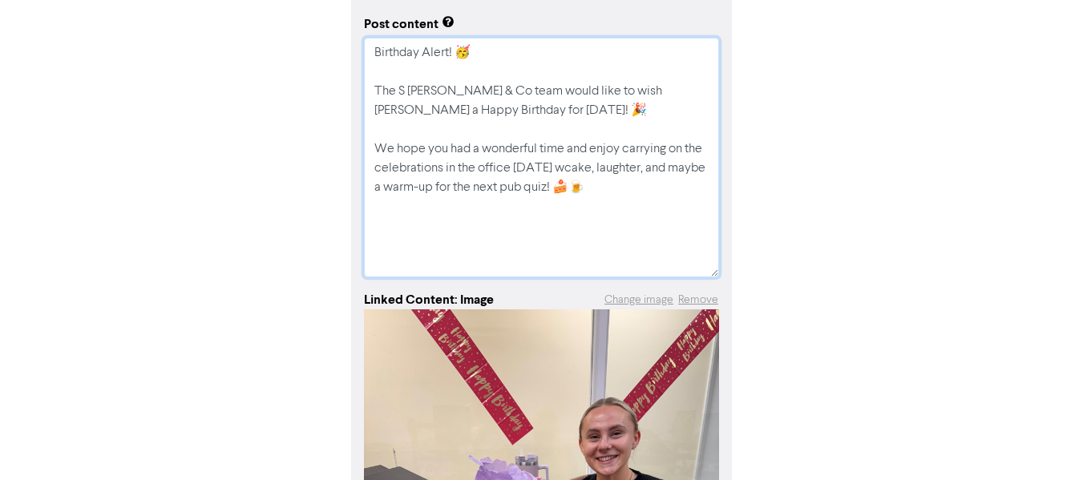
type textarea "x"
type textarea "Birthday Alert! 🥳 The S [PERSON_NAME] & Co team would like to wish [PERSON_NAME…"
type textarea "x"
type textarea "Birthday Alert! 🥳 The S [PERSON_NAME] & Co team would like to wish [PERSON_NAME…"
type textarea "x"
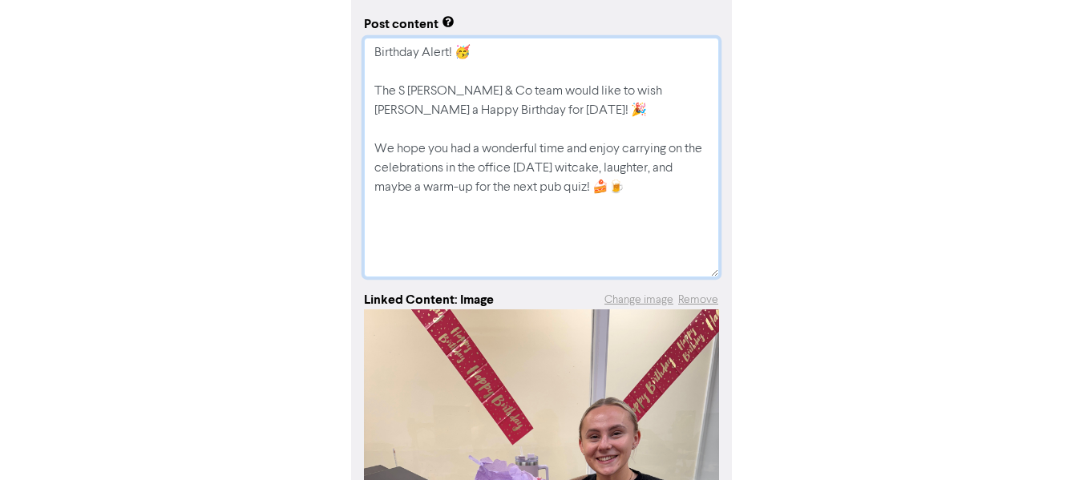
type textarea "Birthday Alert! 🥳 The S [PERSON_NAME] & Co team would like to wish [PERSON_NAME…"
type textarea "x"
click at [644, 189] on textarea "Birthday Alert! 🥳 The S [PERSON_NAME] & Co team would like to wish [PERSON_NAME…" at bounding box center [541, 158] width 355 height 240
click at [452, 261] on textarea "Birthday Alert! 🥳 The S [PERSON_NAME] & Co team would like to wish [PERSON_NAME…" at bounding box center [541, 158] width 355 height 240
click at [453, 266] on textarea "Birthday Alert! 🥳 The S [PERSON_NAME] & Co team would like to wish [PERSON_NAME…" at bounding box center [541, 158] width 355 height 240
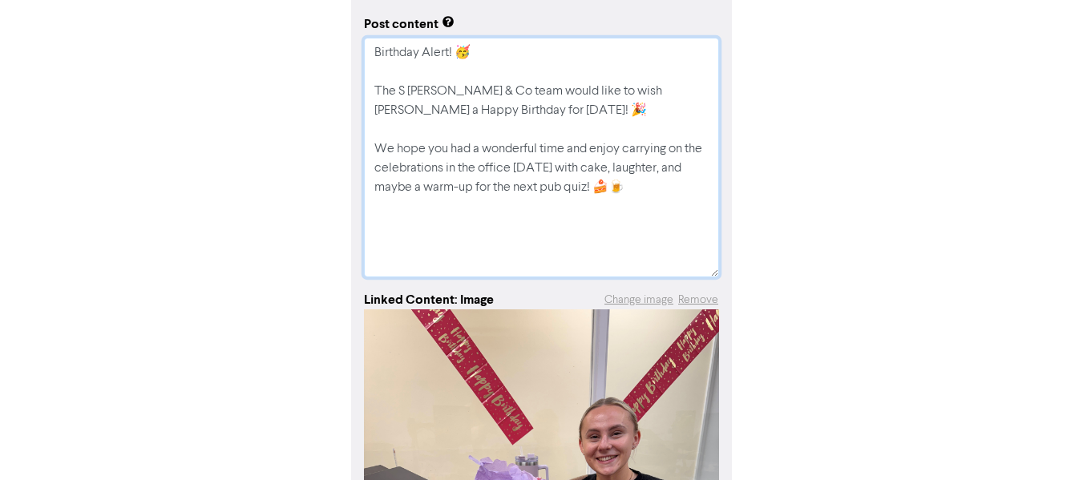
drag, startPoint x: 580, startPoint y: 237, endPoint x: 588, endPoint y: 236, distance: 8.1
click at [581, 237] on textarea "Birthday Alert! 🥳 The S [PERSON_NAME] & Co team would like to wish [PERSON_NAME…" at bounding box center [541, 158] width 355 height 240
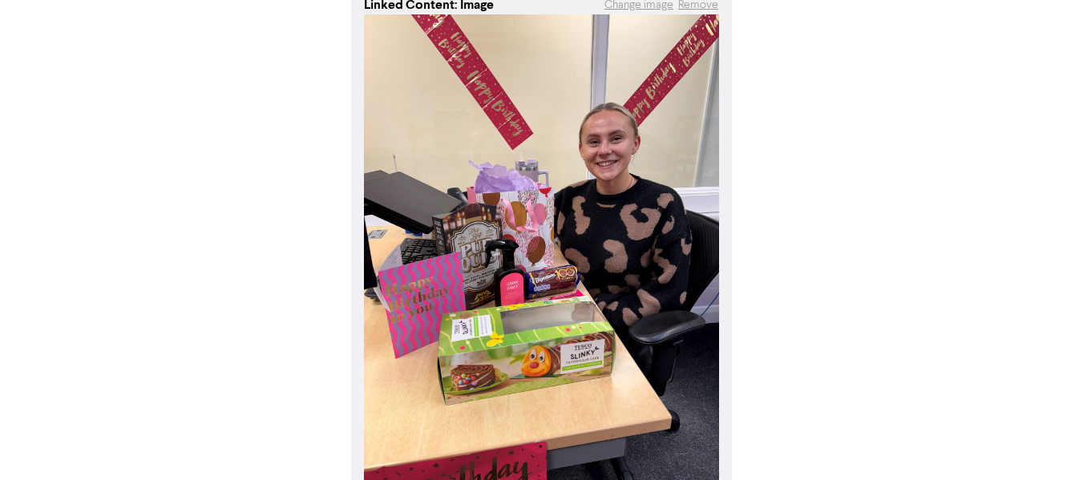
scroll to position [629, 0]
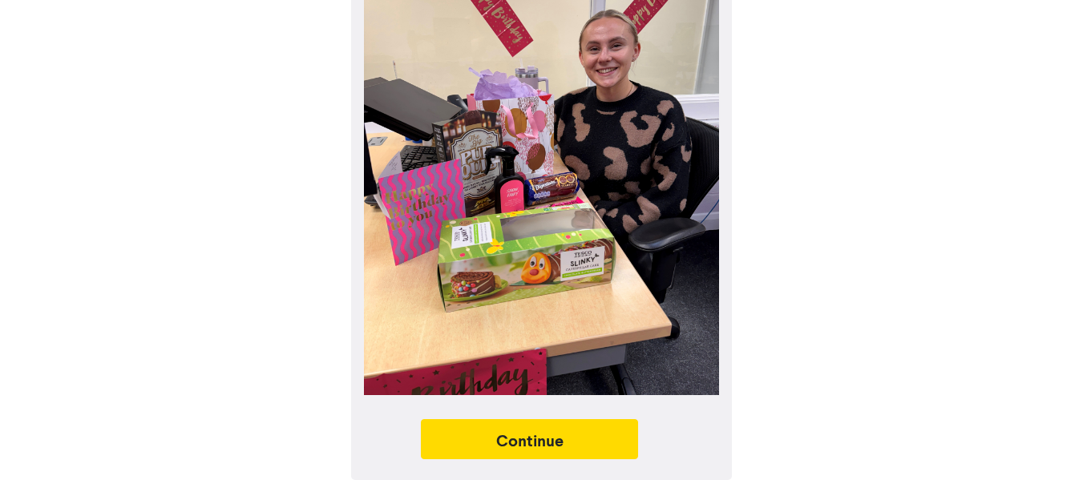
type textarea "Birthday Alert! 🥳 The S [PERSON_NAME] & Co team would like to wish [PERSON_NAME…"
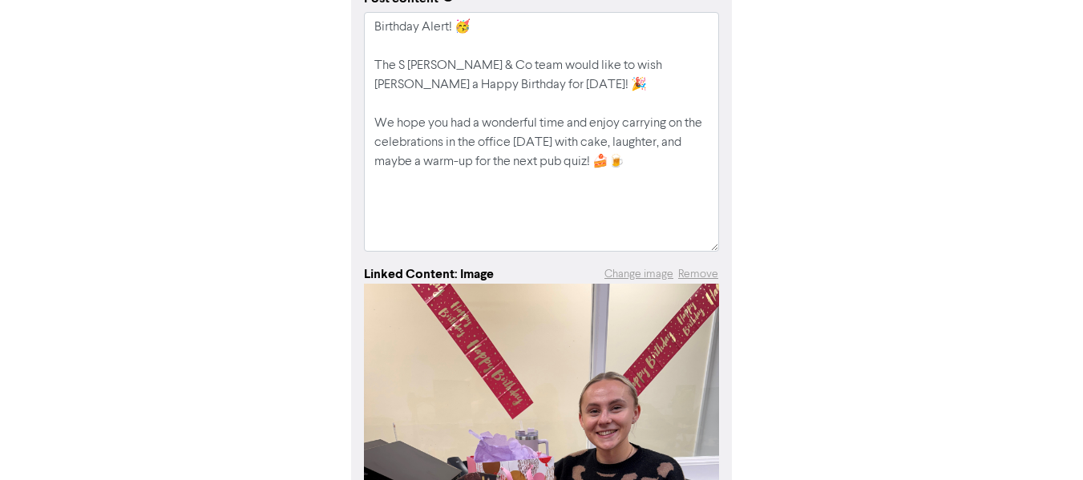
scroll to position [228, 0]
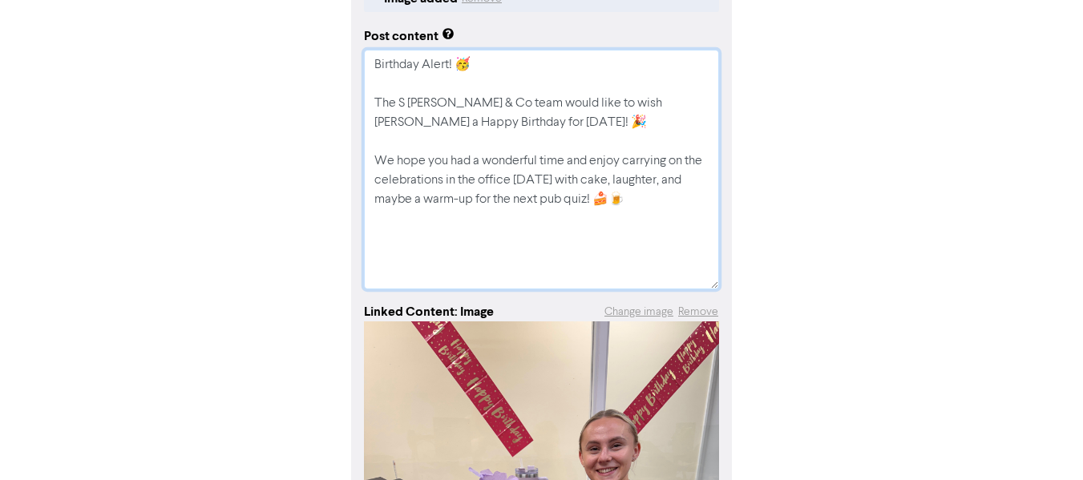
drag, startPoint x: 634, startPoint y: 203, endPoint x: 376, endPoint y: 59, distance: 295.7
click at [367, 56] on textarea "Birthday Alert! 🥳 The S [PERSON_NAME] & Co team would like to wish [PERSON_NAME…" at bounding box center [541, 170] width 355 height 240
drag, startPoint x: 290, startPoint y: 151, endPoint x: 273, endPoint y: 150, distance: 16.9
click at [289, 151] on div "Image added Remove Post content Birthday Alert! 🥳 The S [PERSON_NAME] & Co team…" at bounding box center [542, 426] width 914 height 908
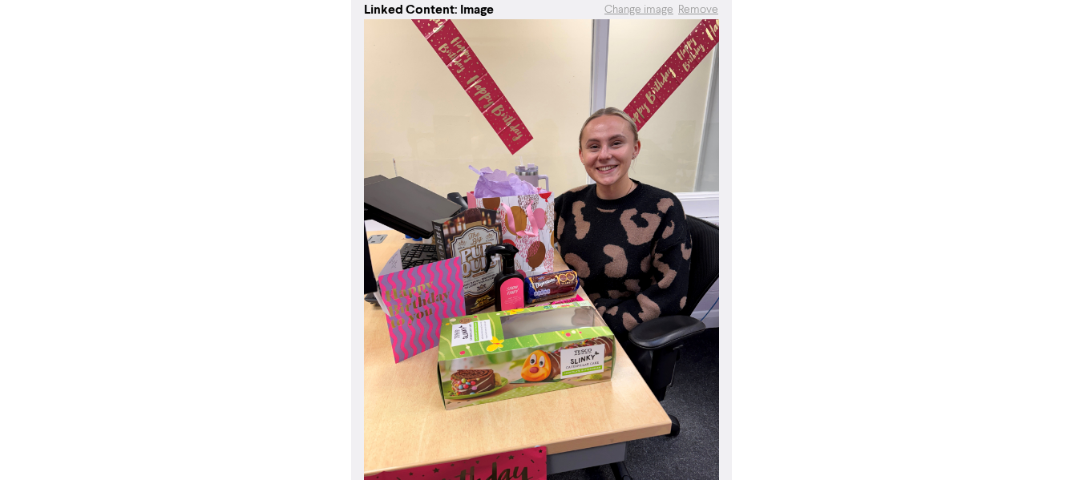
scroll to position [629, 0]
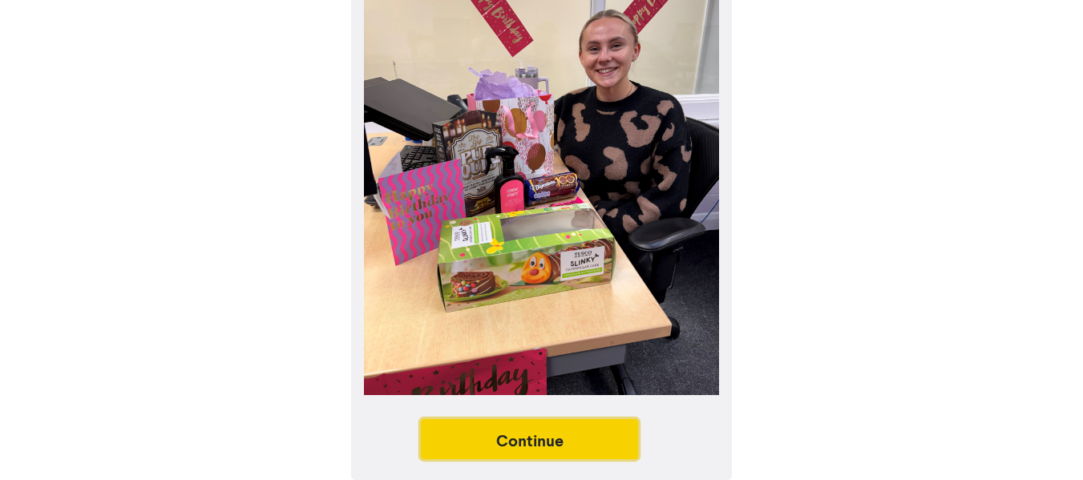
click at [558, 441] on button "Continue" at bounding box center [530, 439] width 218 height 40
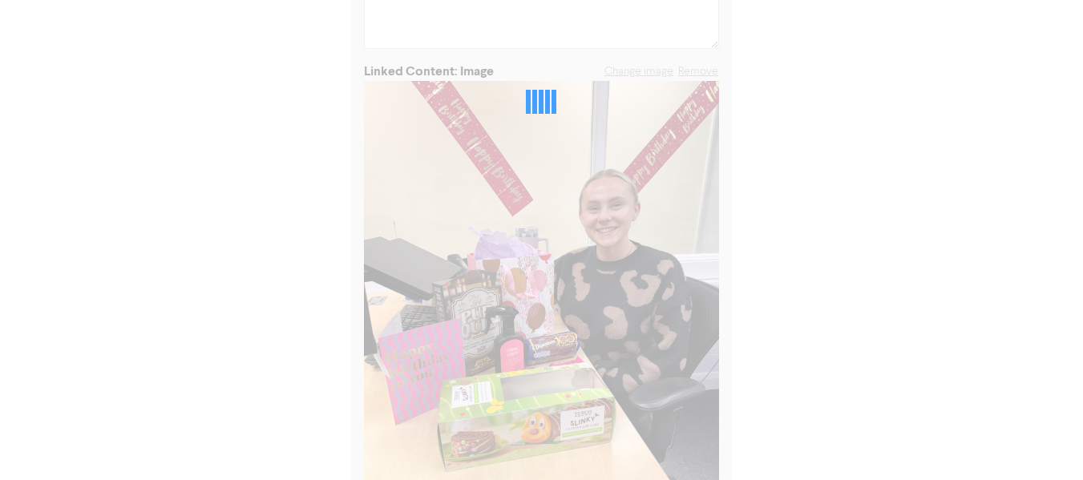
type textarea "x"
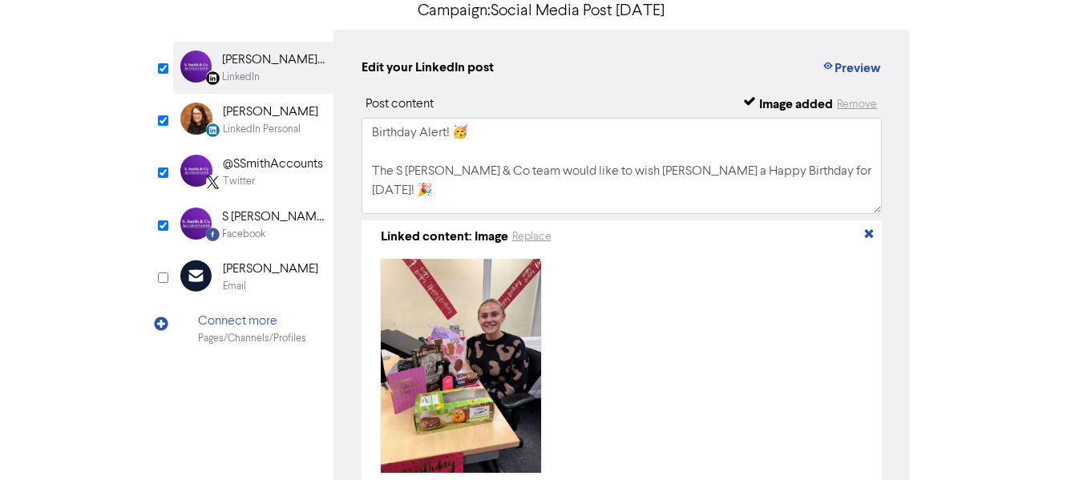
scroll to position [81, 0]
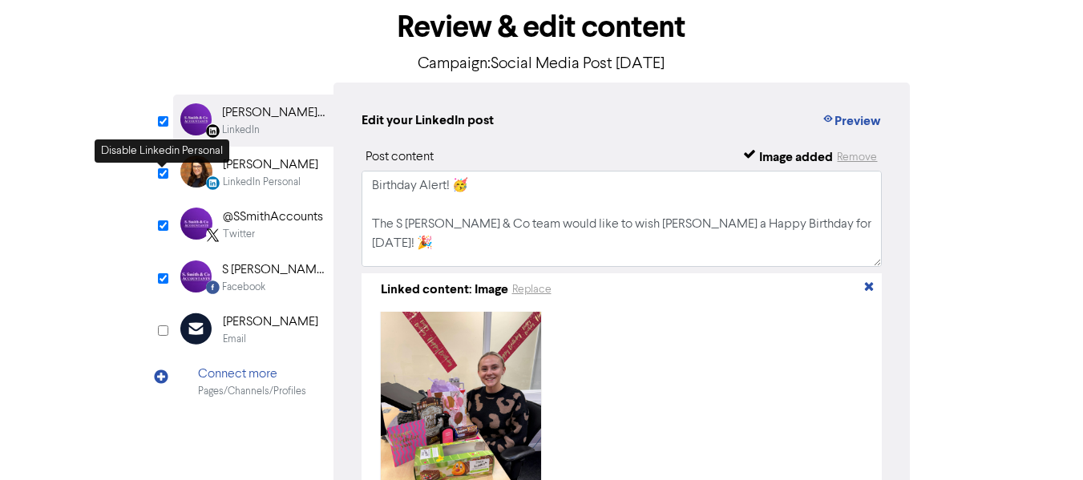
click at [166, 176] on input "checkbox" at bounding box center [163, 173] width 10 height 10
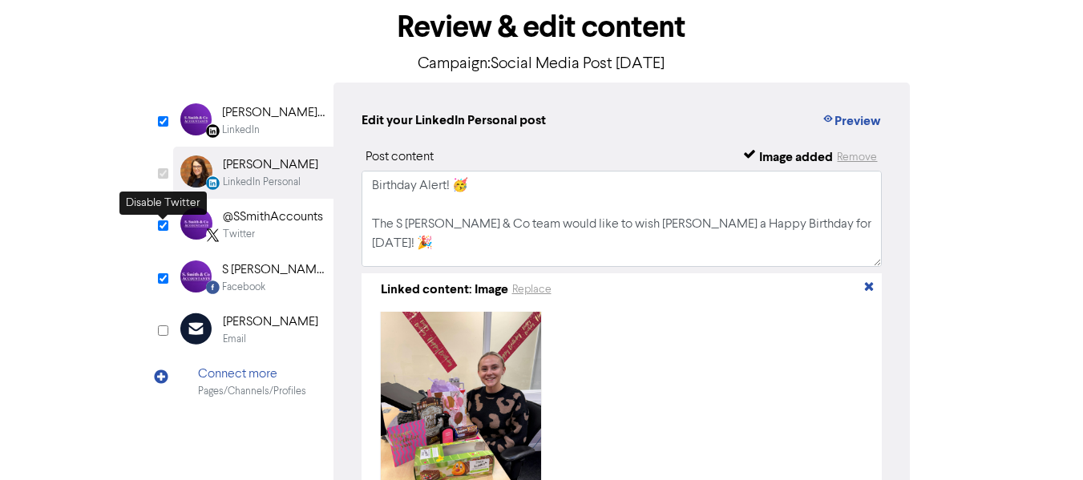
checkbox input "false"
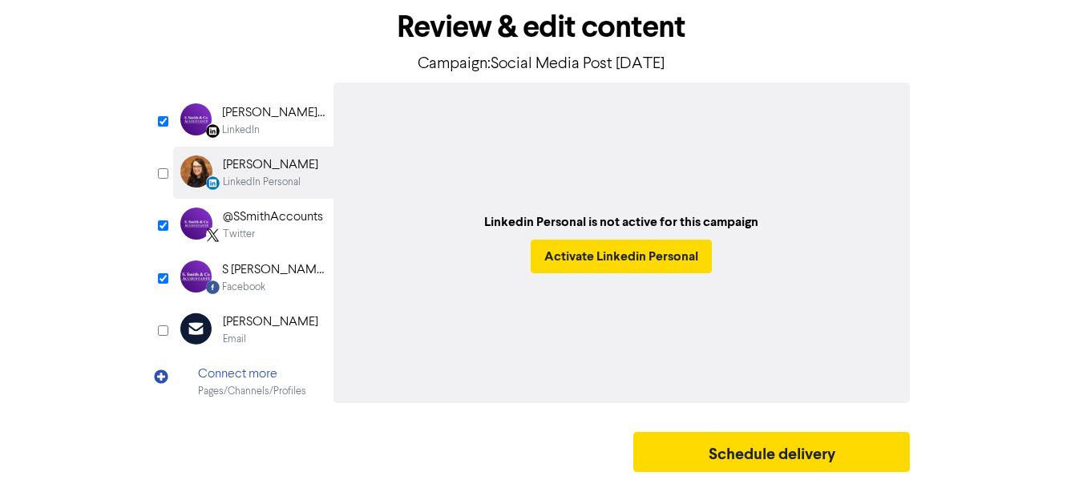
click at [270, 113] on div "[PERSON_NAME] & Co Accountants Limited" at bounding box center [273, 112] width 103 height 19
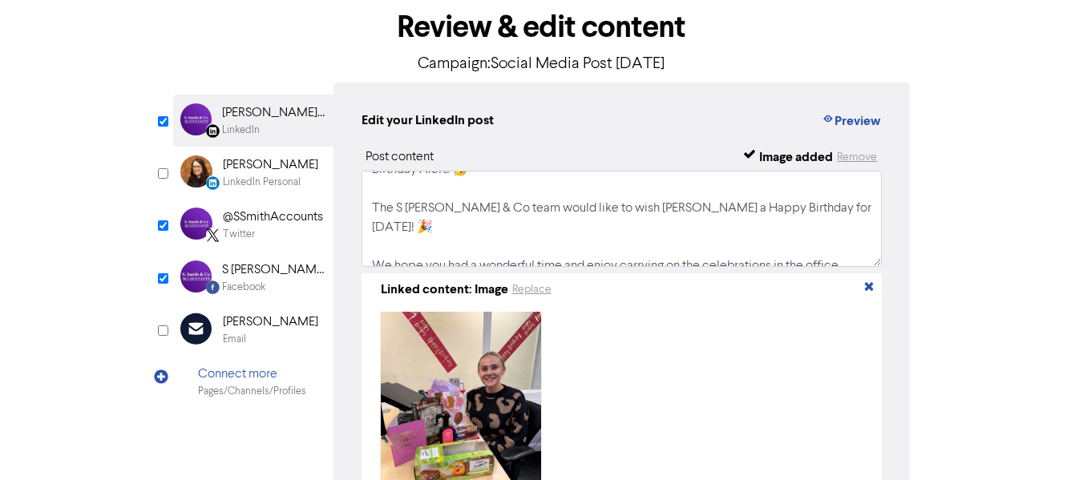
scroll to position [30, 0]
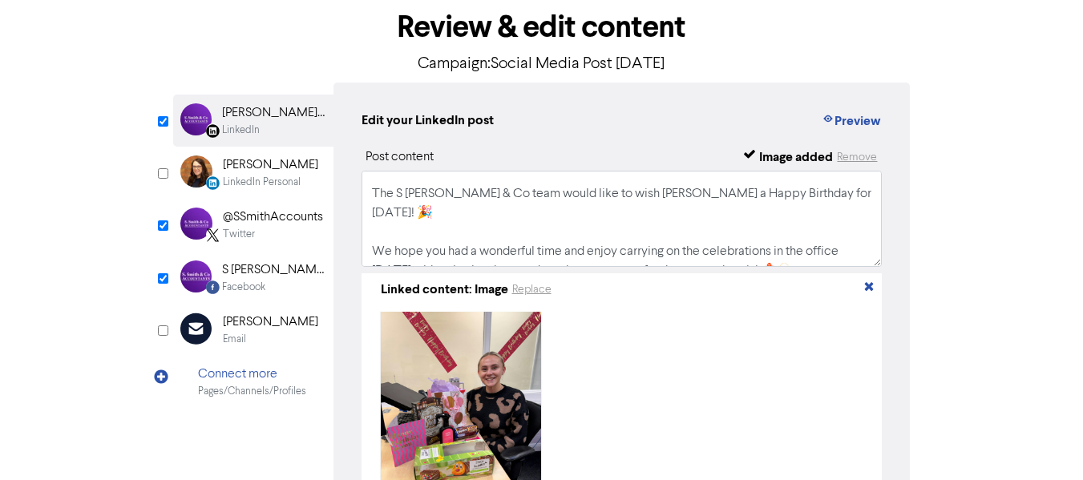
click at [270, 289] on div "Facebook" at bounding box center [273, 287] width 103 height 15
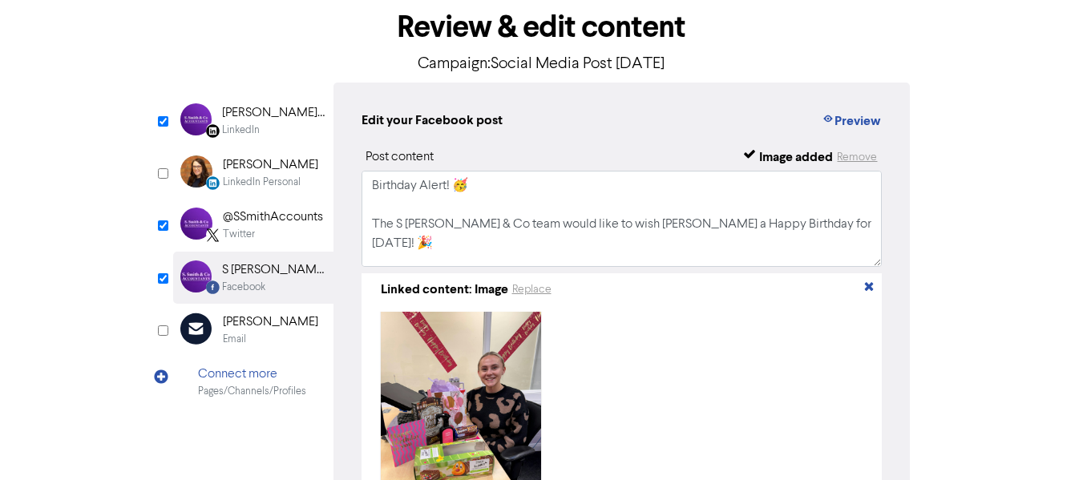
click at [272, 233] on div "Twitter" at bounding box center [273, 234] width 100 height 15
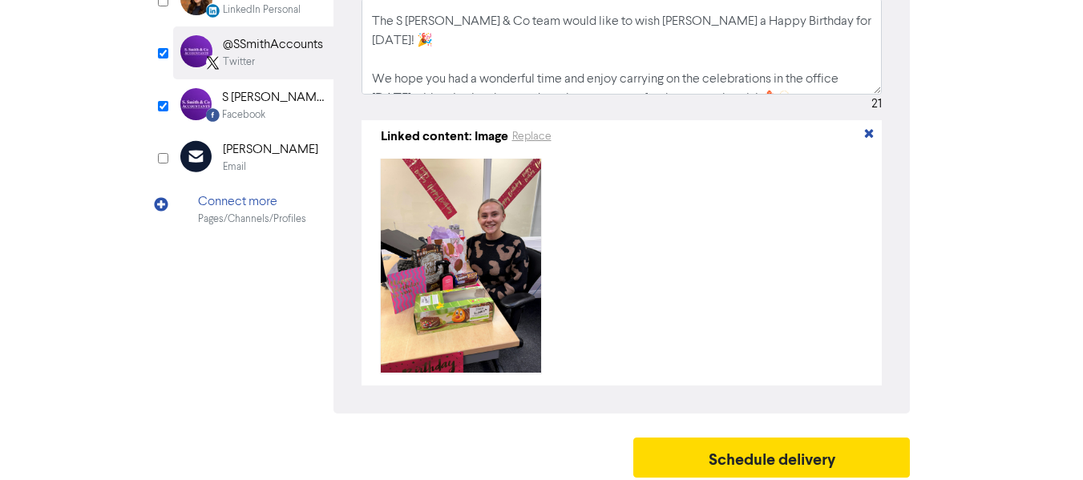
scroll to position [265, 0]
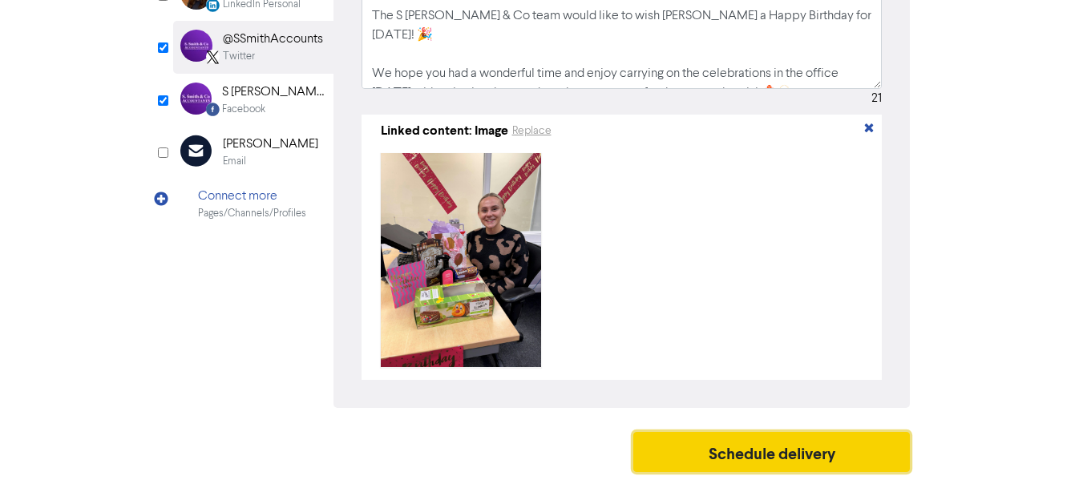
click at [858, 438] on button "Schedule delivery" at bounding box center [771, 452] width 277 height 40
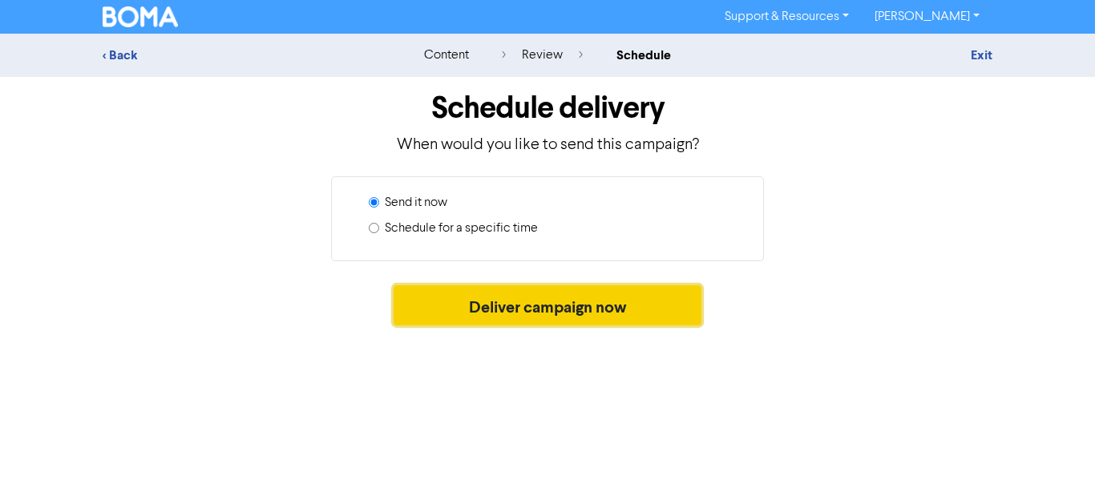
click at [555, 313] on button "Deliver campaign now" at bounding box center [548, 305] width 309 height 40
